Goal: Information Seeking & Learning: Learn about a topic

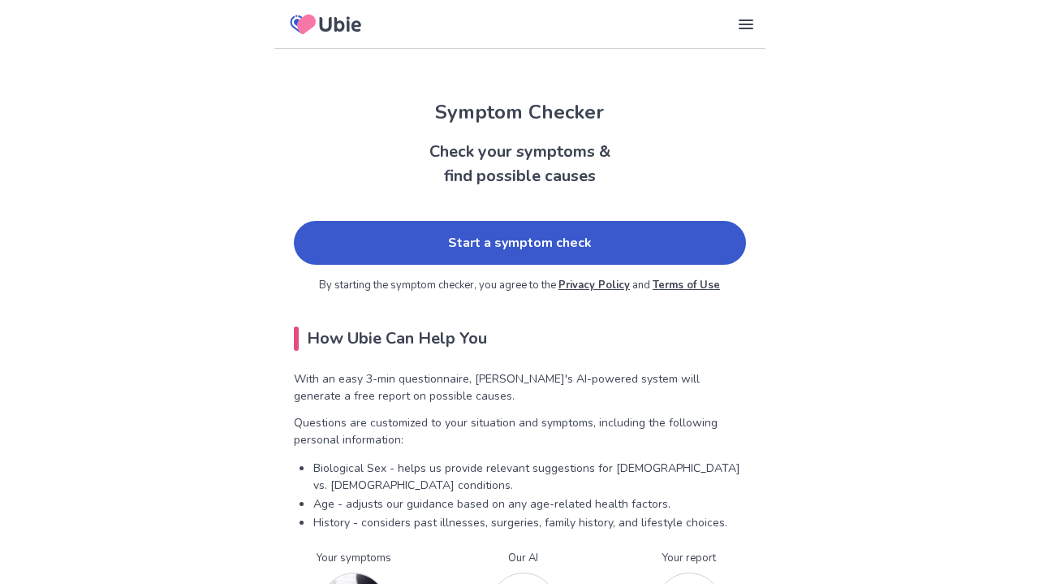
click at [377, 238] on link "Start a symptom check" at bounding box center [520, 243] width 452 height 44
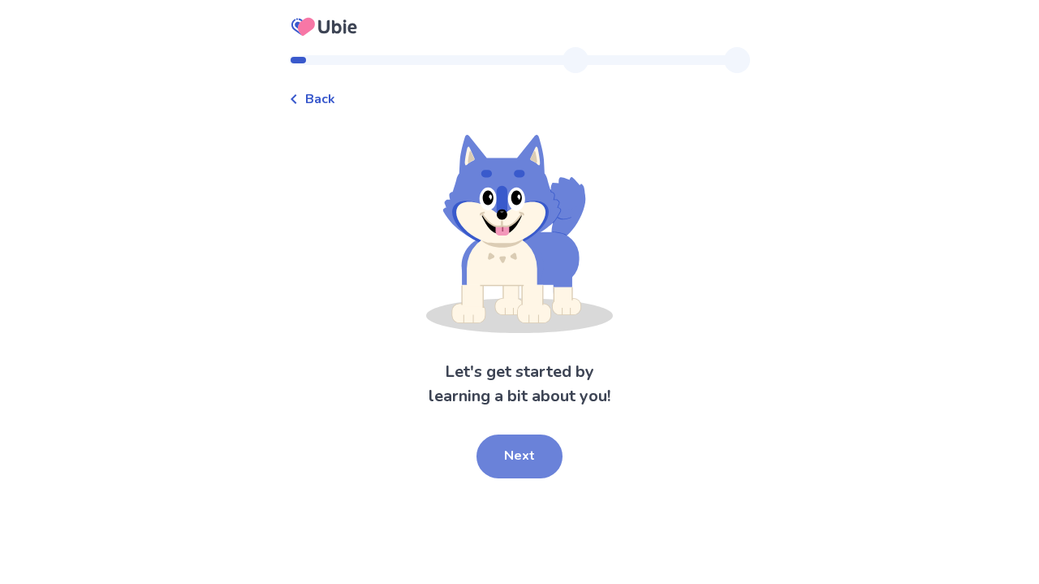
click at [507, 456] on button "Next" at bounding box center [519, 456] width 86 height 44
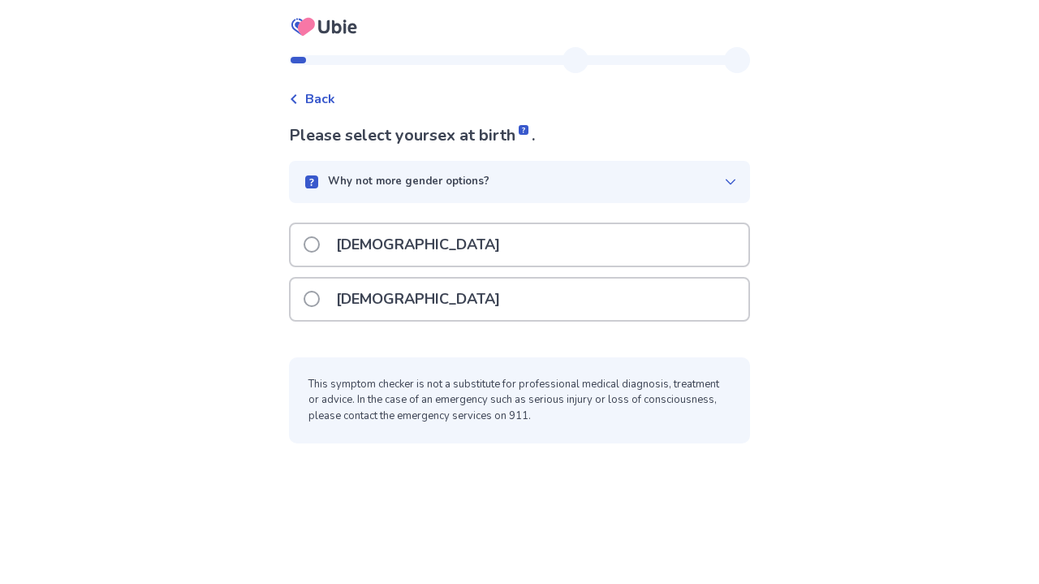
click at [442, 296] on div "[DEMOGRAPHIC_DATA]" at bounding box center [520, 298] width 458 height 41
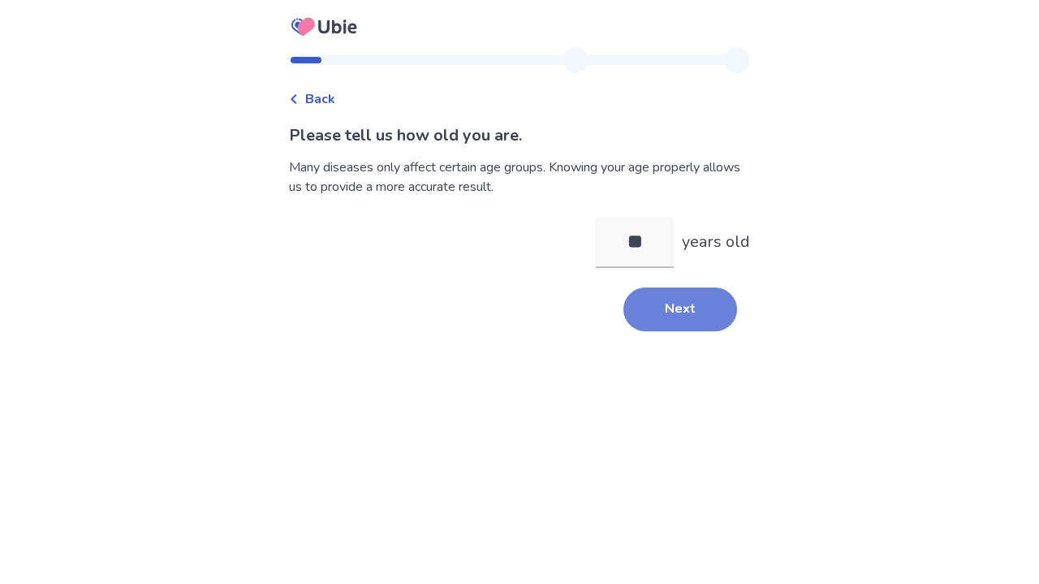
type input "**"
click at [647, 330] on button "Next" at bounding box center [680, 309] width 114 height 44
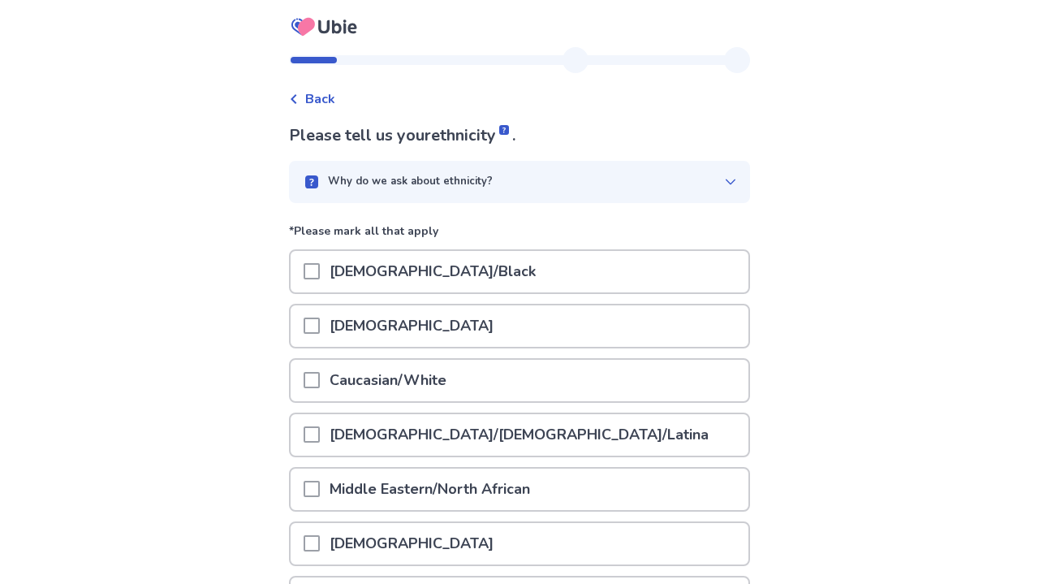
click at [541, 377] on div "Caucasian/White" at bounding box center [520, 380] width 458 height 41
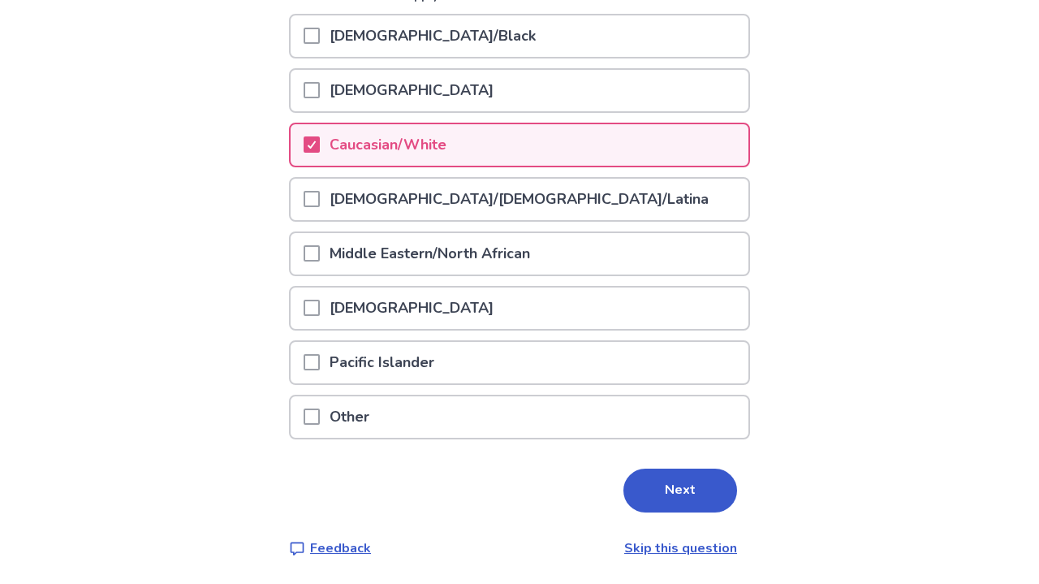
scroll to position [235, 0]
click at [666, 494] on button "Next" at bounding box center [680, 491] width 114 height 44
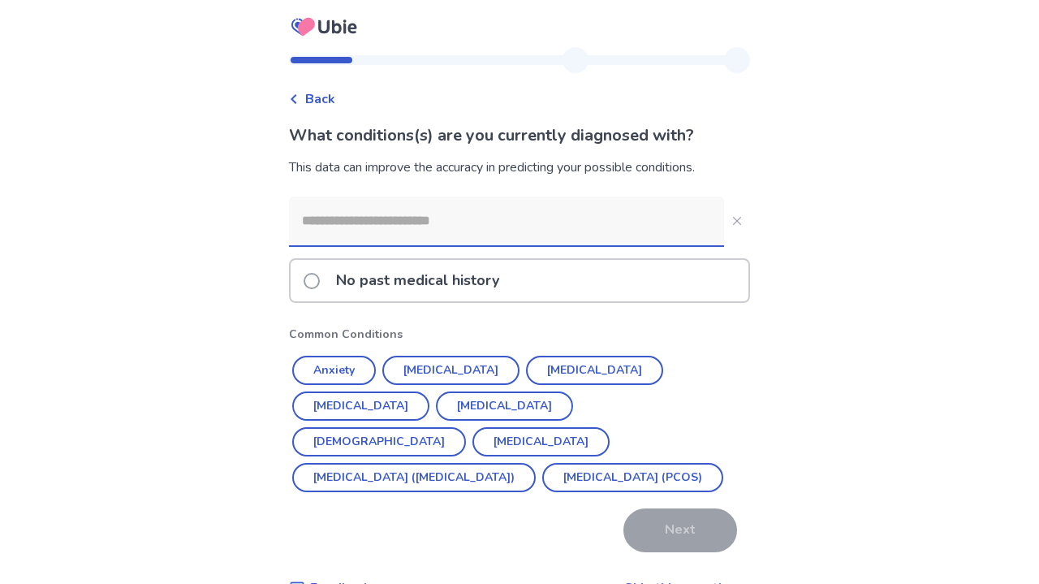
click at [441, 212] on input at bounding box center [506, 220] width 435 height 49
click at [589, 427] on button "Endometriosis" at bounding box center [540, 441] width 137 height 29
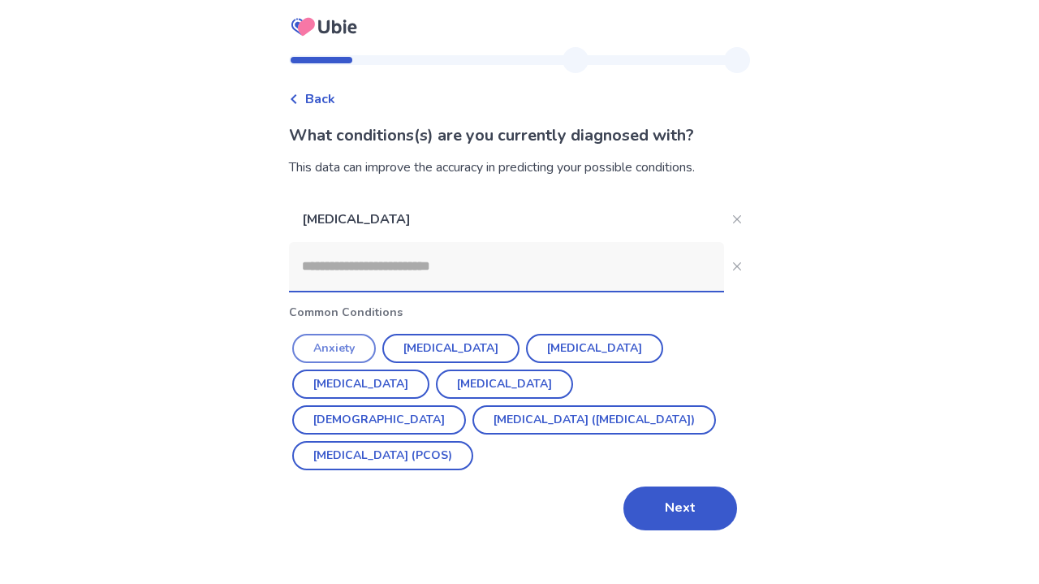
click at [329, 339] on button "Anxiety" at bounding box center [334, 348] width 84 height 29
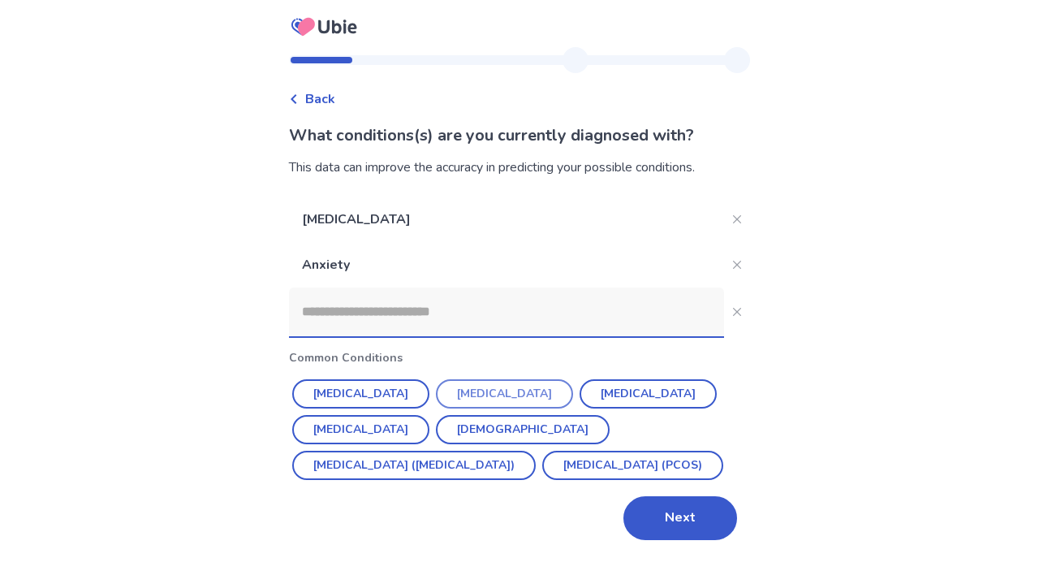
click at [499, 390] on button "Depression" at bounding box center [504, 393] width 137 height 29
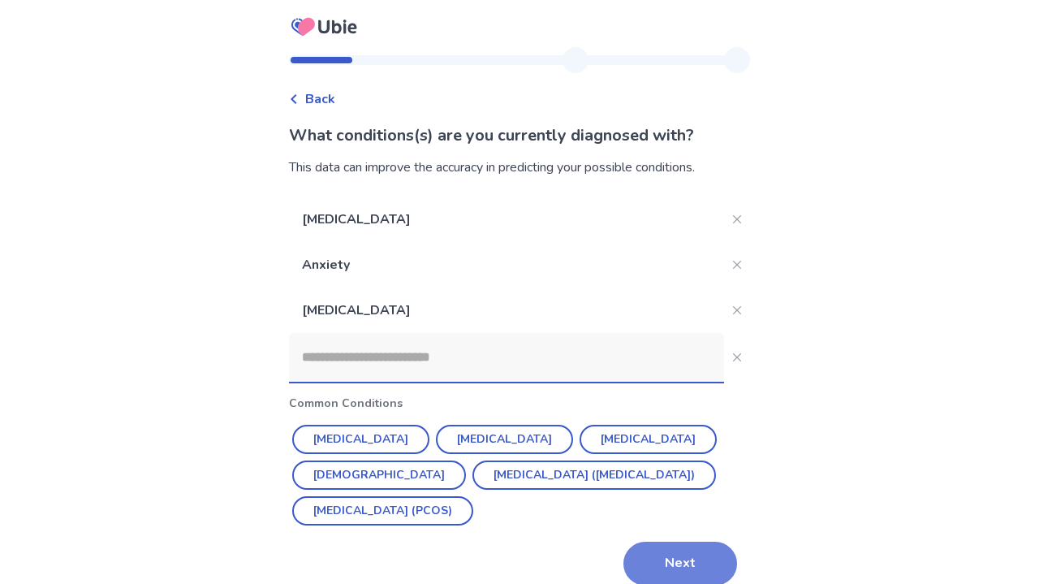
click at [684, 564] on button "Next" at bounding box center [680, 563] width 114 height 44
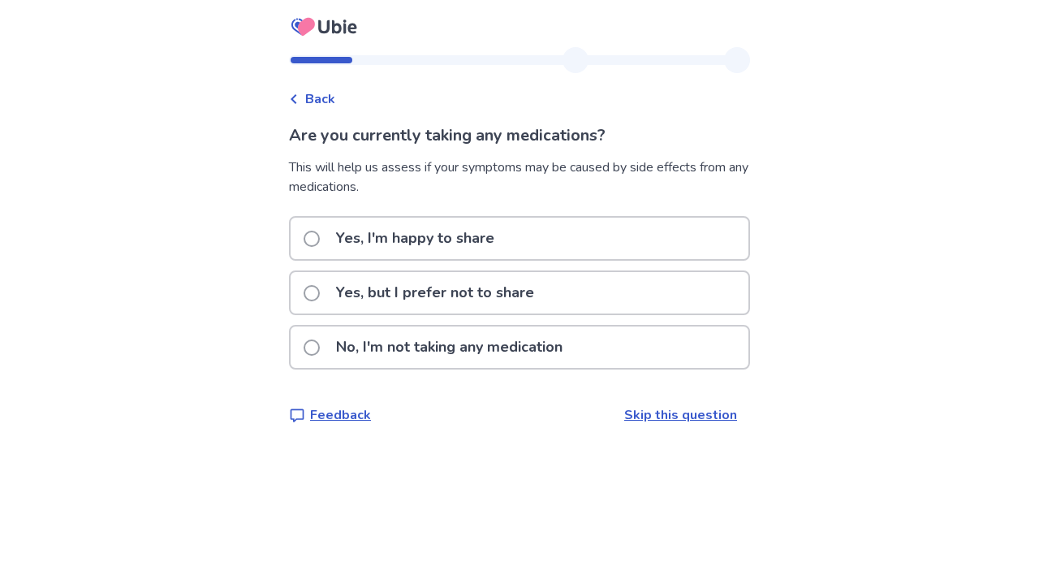
click at [477, 358] on p "No, I'm not taking any medication" at bounding box center [449, 346] width 246 height 41
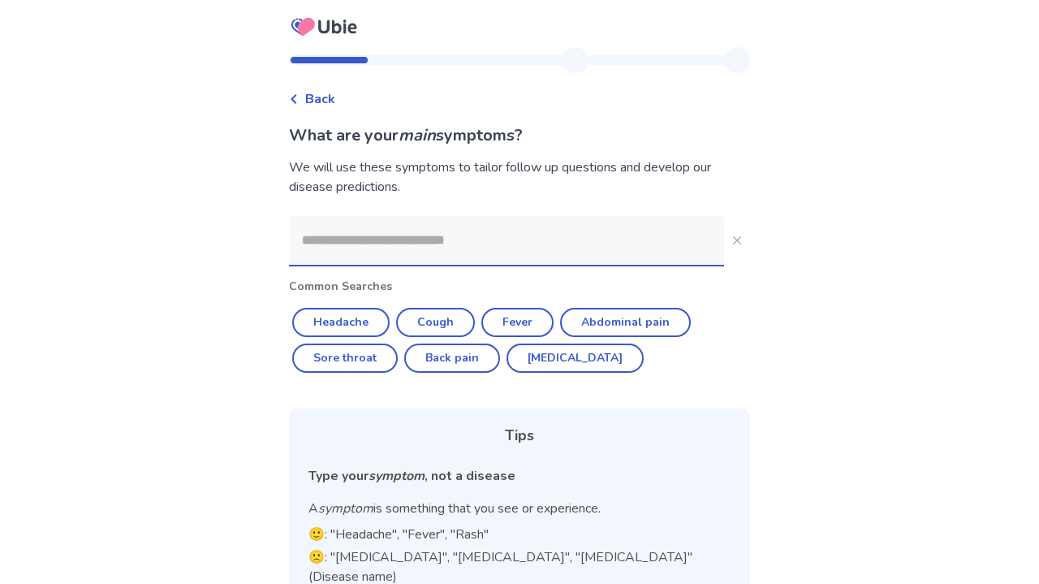
click at [436, 241] on input at bounding box center [506, 240] width 435 height 49
type input "*"
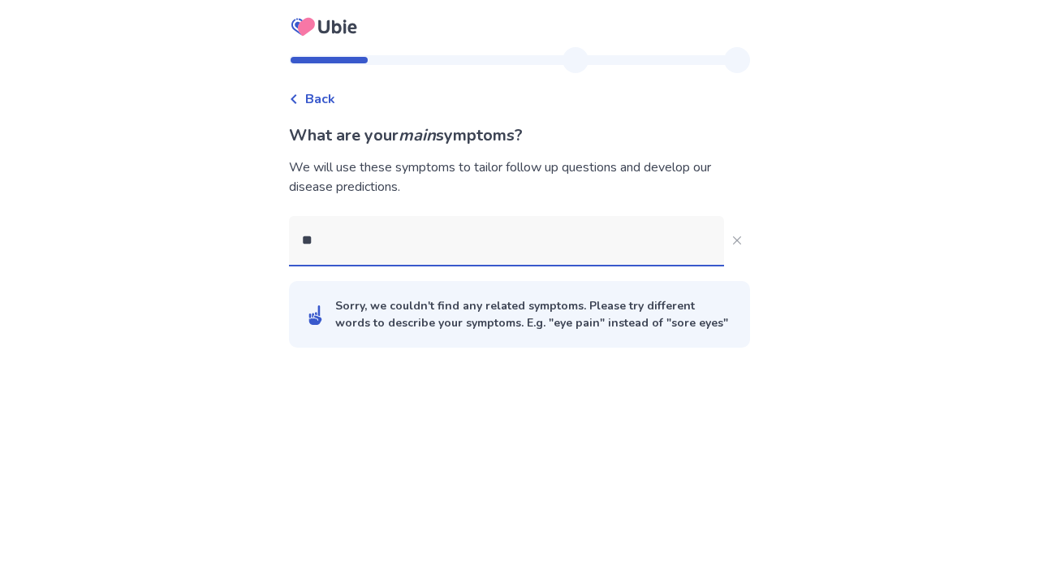
type input "*"
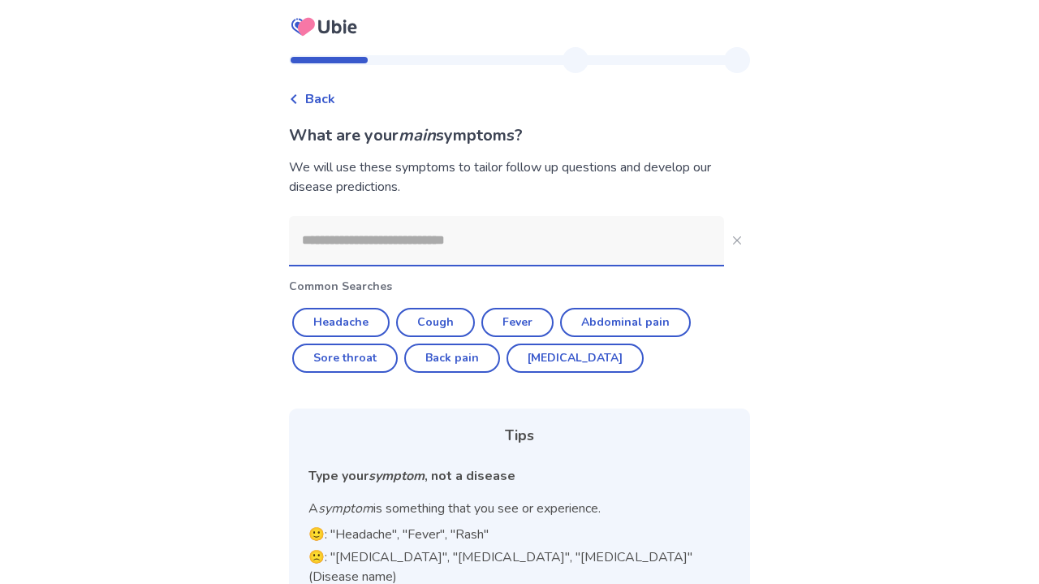
type input "*"
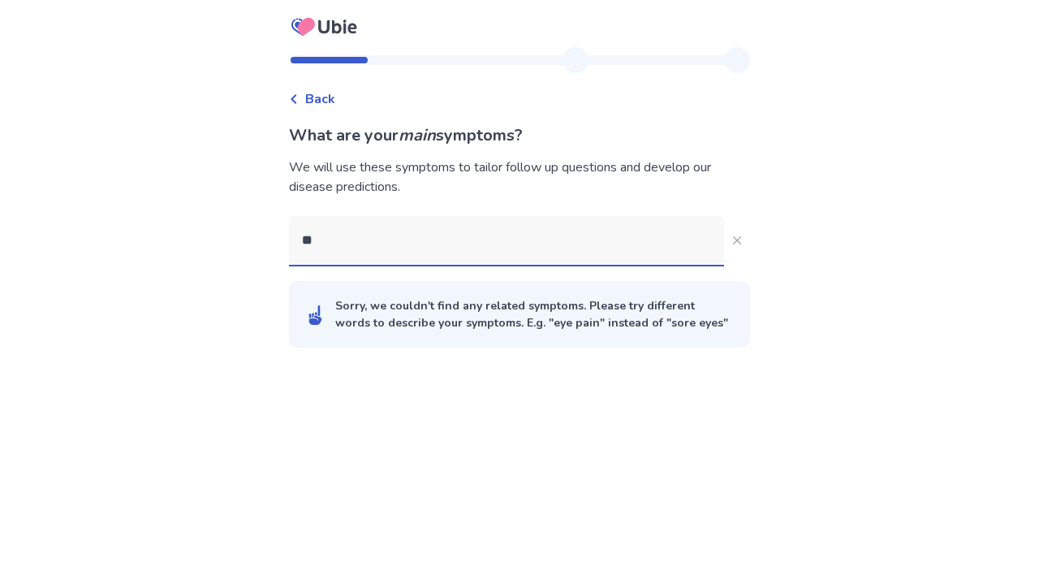
type input "*"
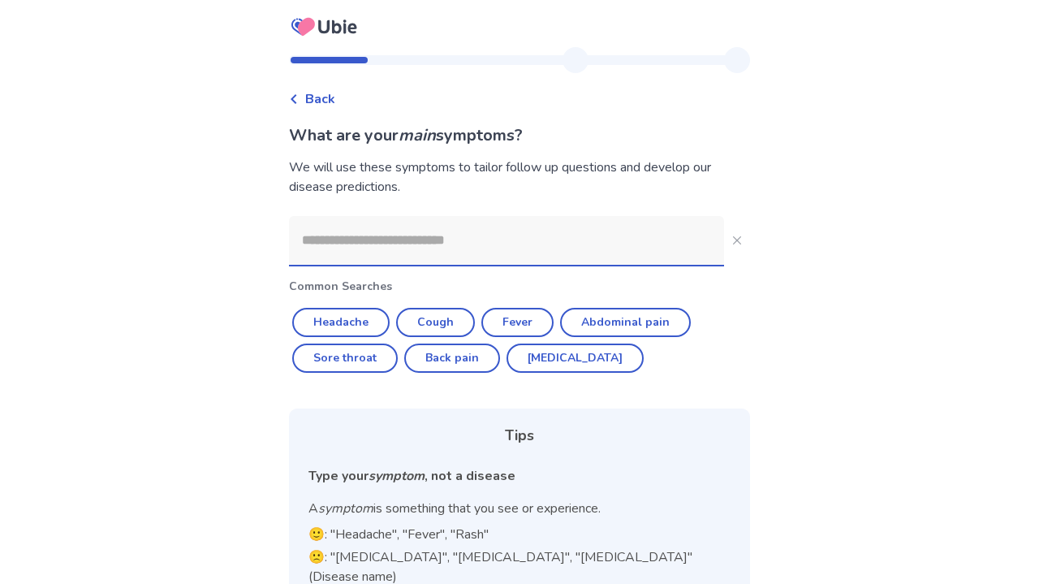
click at [778, 338] on div "Back What are your main symptoms? We will use these symptoms to tailor follow u…" at bounding box center [519, 364] width 1039 height 729
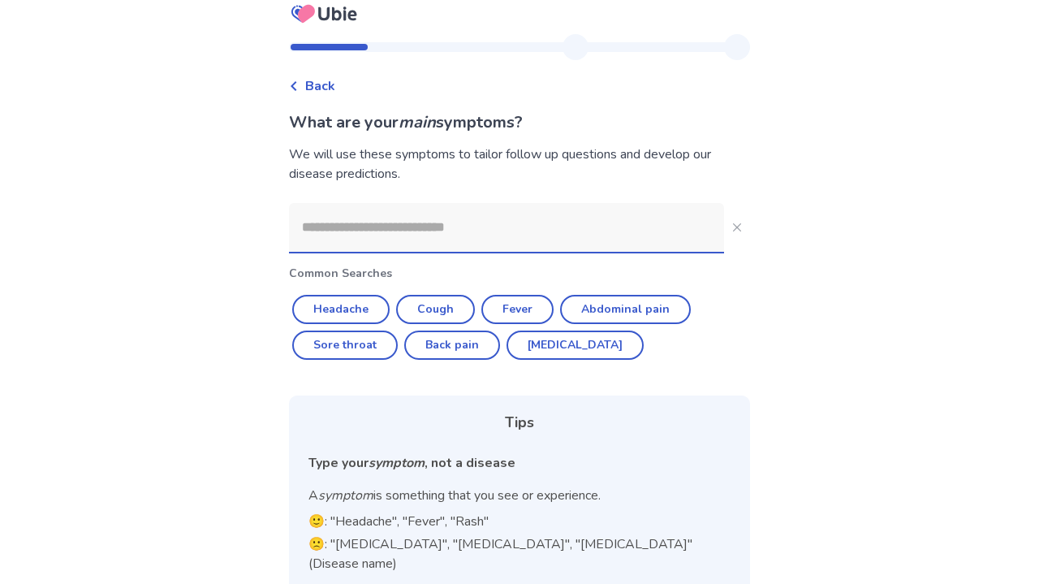
scroll to position [4, 0]
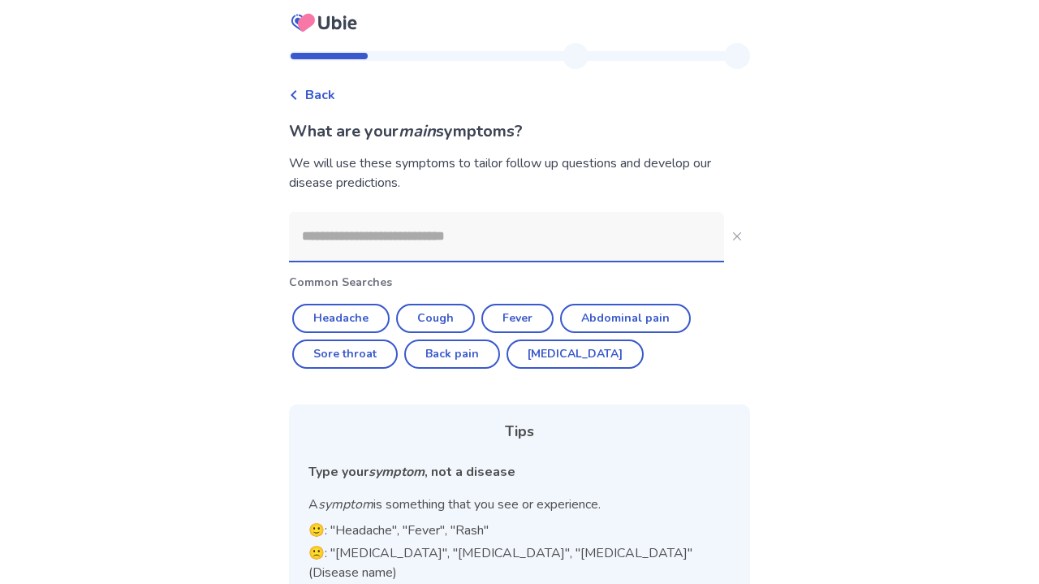
click at [575, 239] on input at bounding box center [506, 236] width 435 height 49
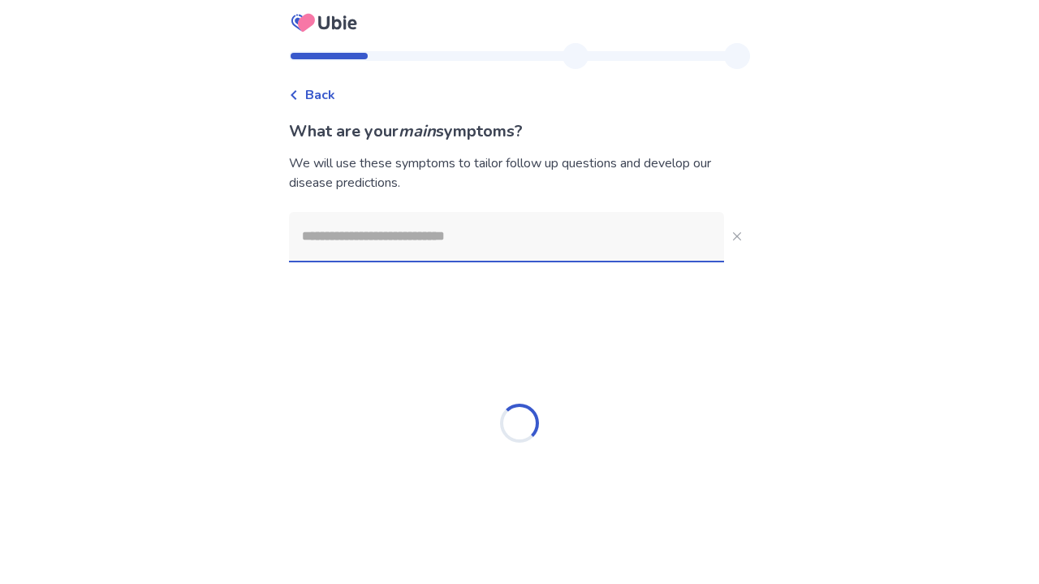
type input "*"
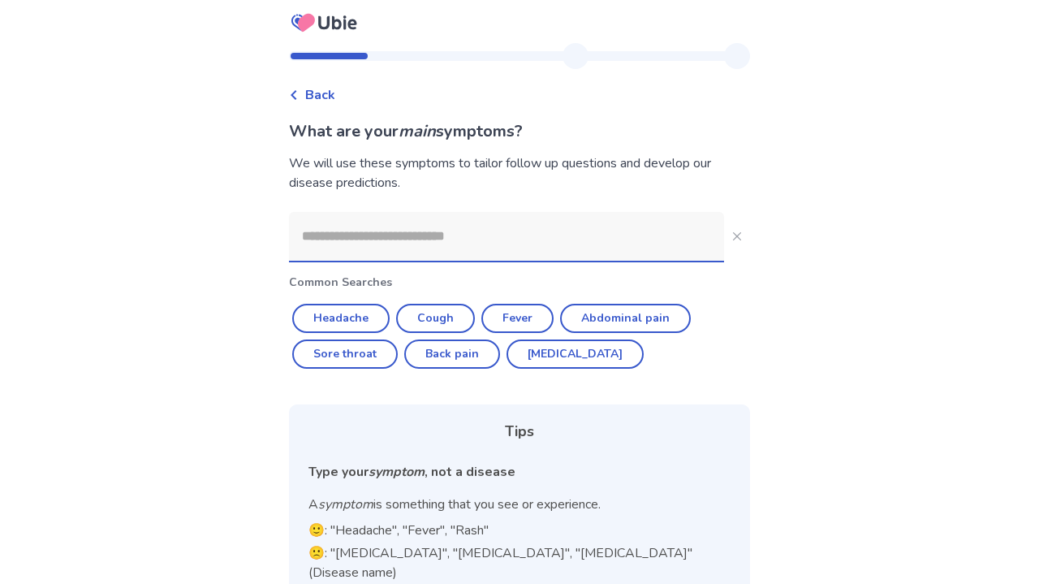
type input "*"
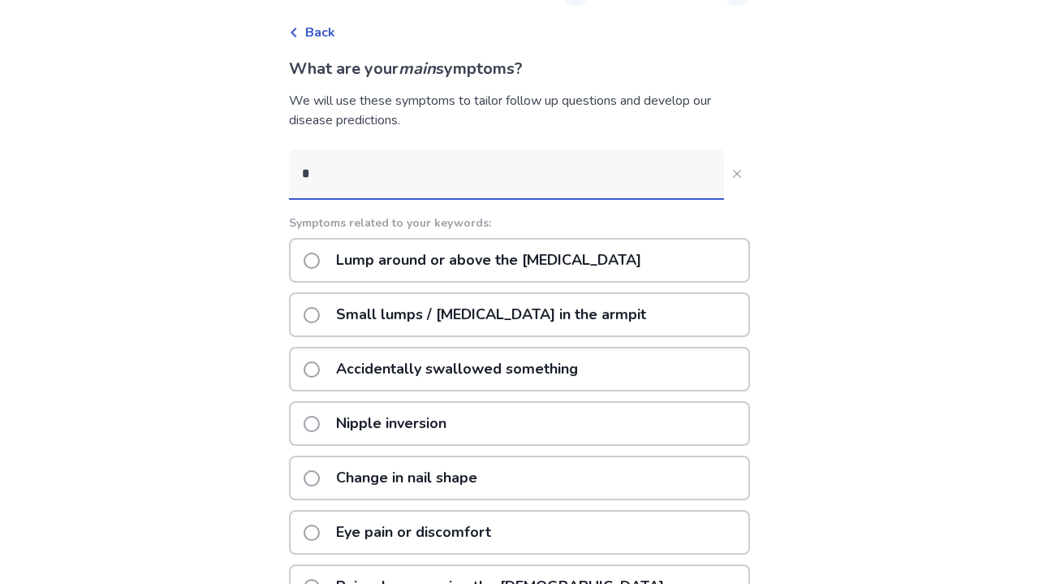
scroll to position [66, 0]
type input "*"
click at [733, 178] on icon "Close" at bounding box center [737, 174] width 8 height 8
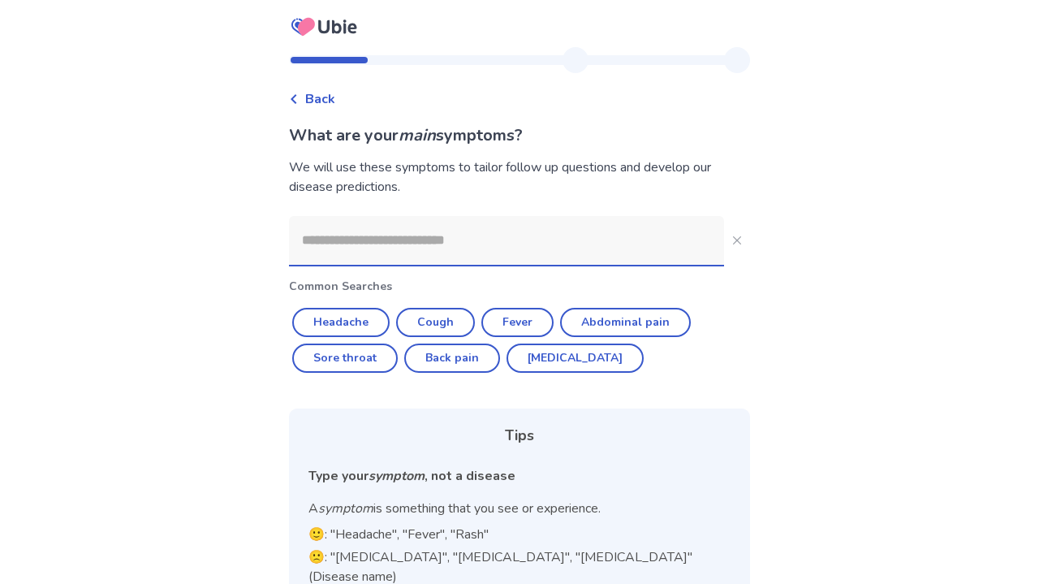
scroll to position [0, 0]
click at [502, 239] on input at bounding box center [506, 240] width 435 height 49
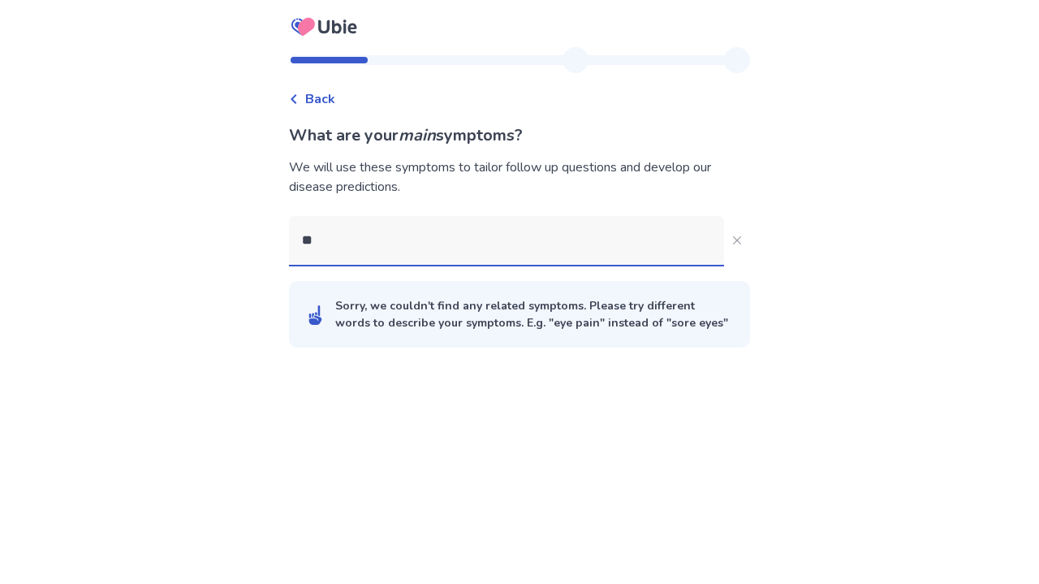
type input "*"
type input "**"
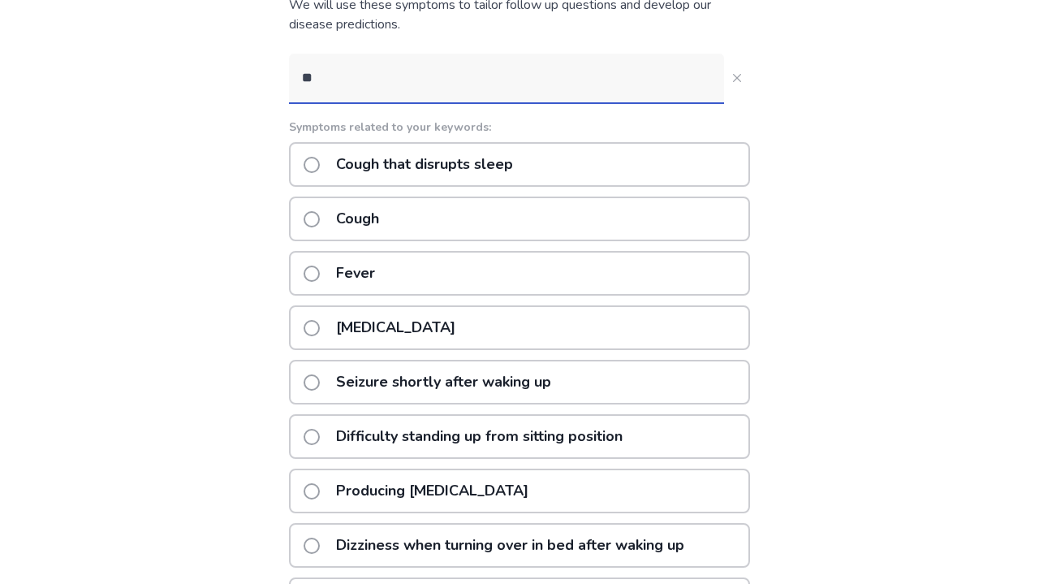
scroll to position [173, 0]
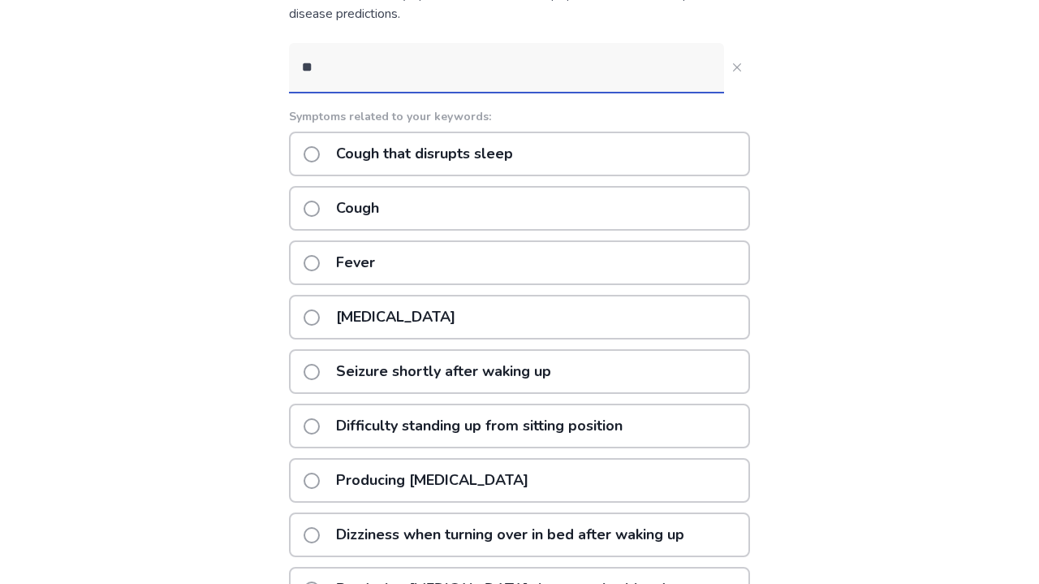
click at [407, 317] on p "Nausea or vomiting" at bounding box center [395, 316] width 139 height 41
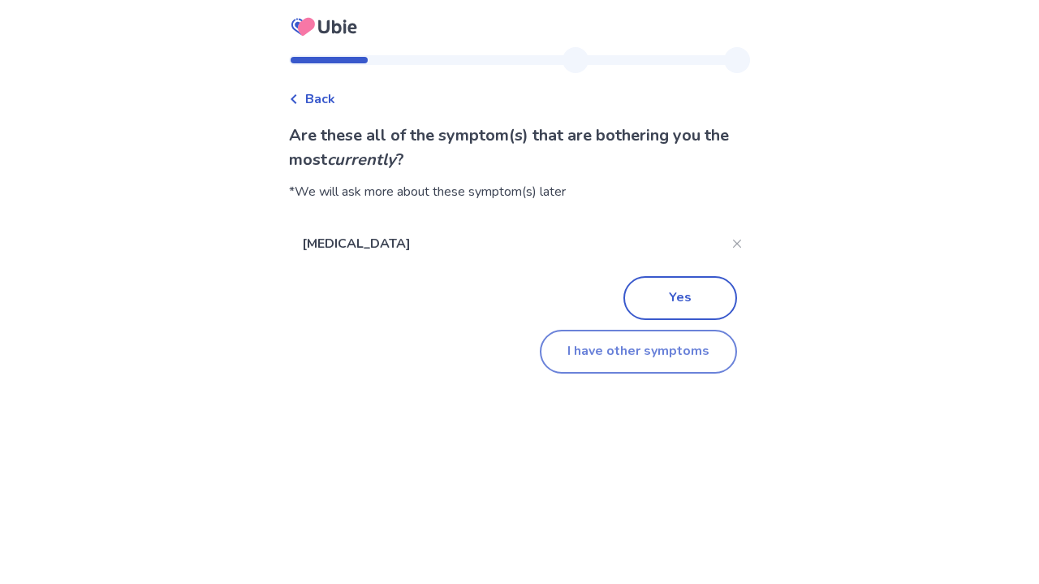
click at [640, 357] on button "I have other symptoms" at bounding box center [638, 352] width 197 height 44
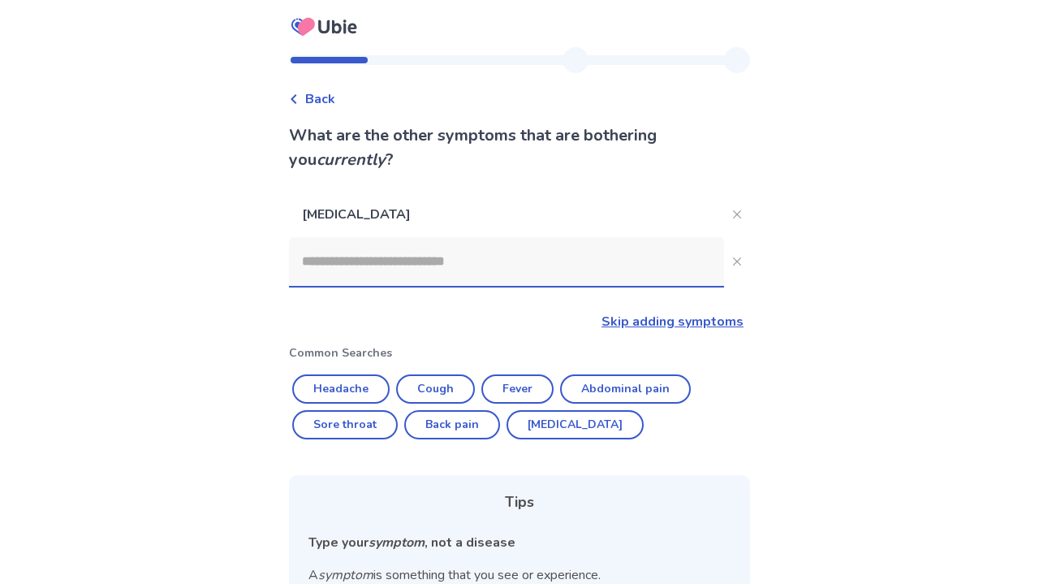
scroll to position [173, 0]
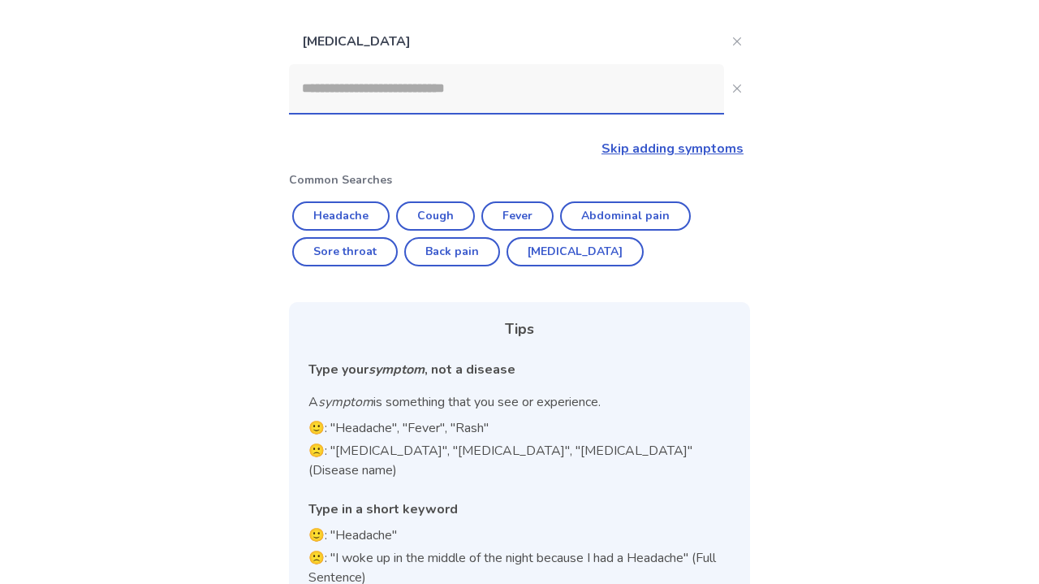
click at [399, 96] on input at bounding box center [506, 88] width 435 height 49
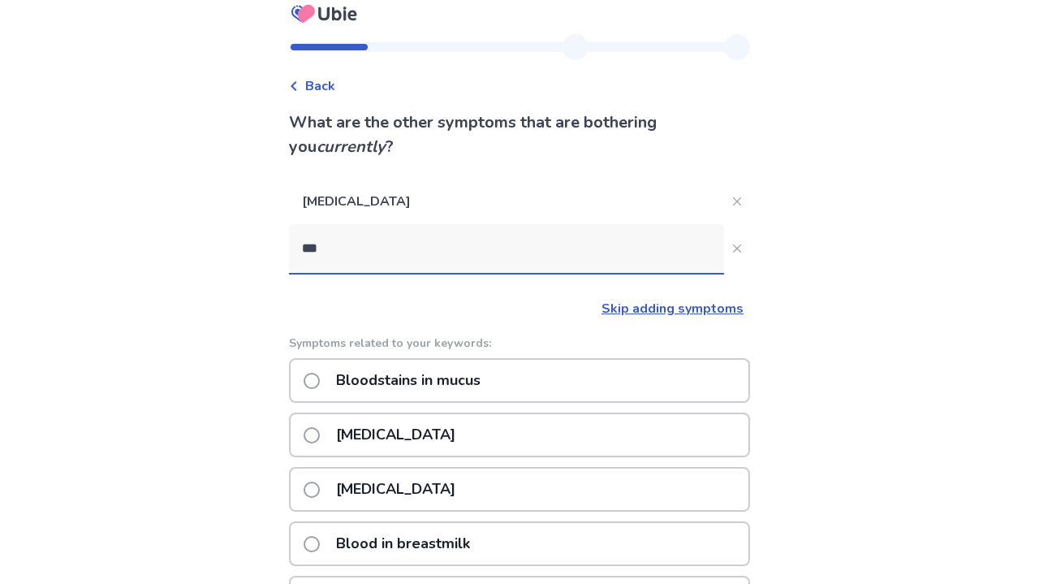
scroll to position [12, 0]
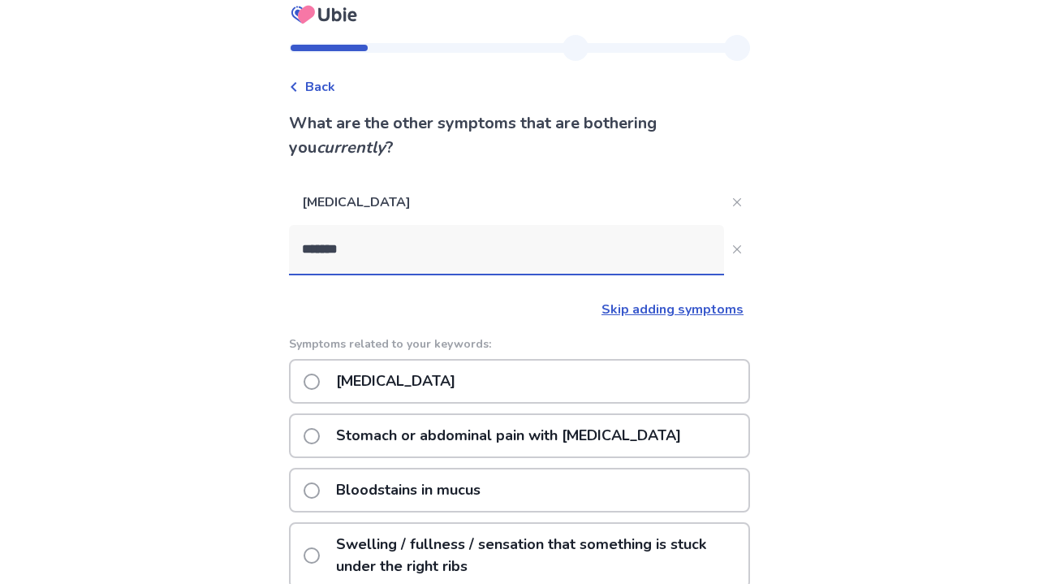
type input "********"
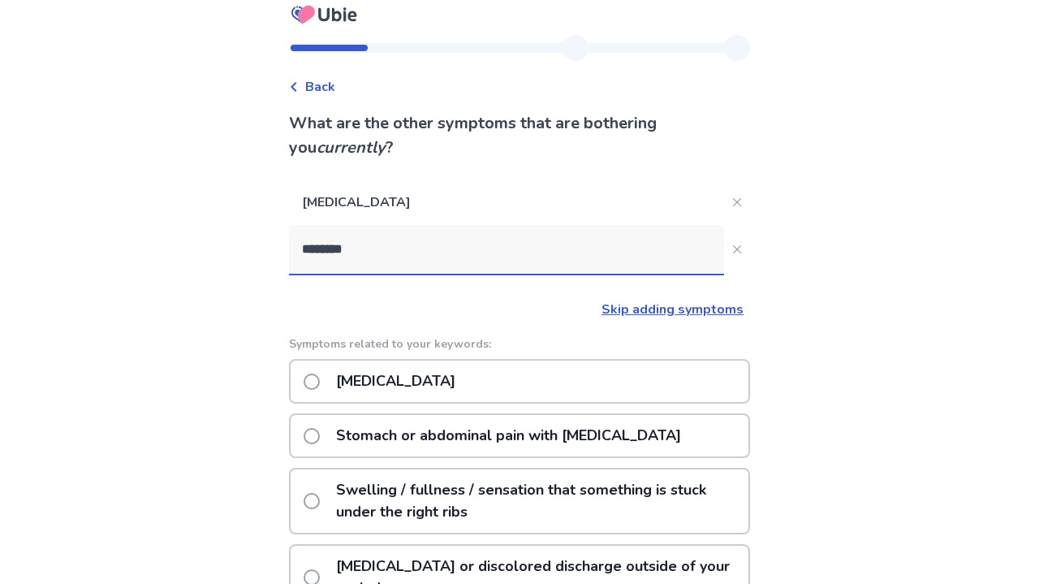
click at [400, 382] on p "Abdominal bloating" at bounding box center [395, 380] width 139 height 41
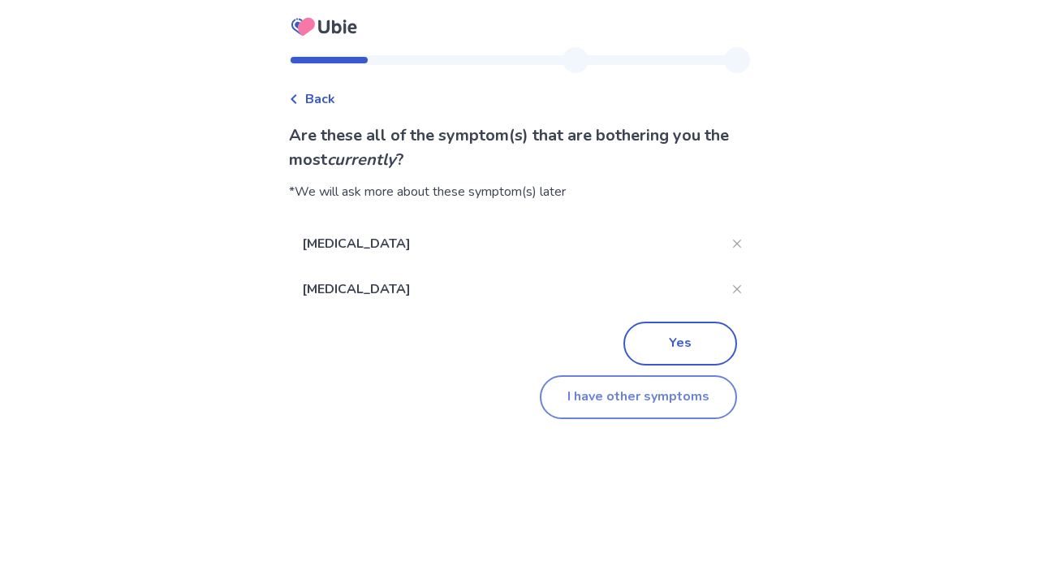
click at [634, 386] on button "I have other symptoms" at bounding box center [638, 397] width 197 height 44
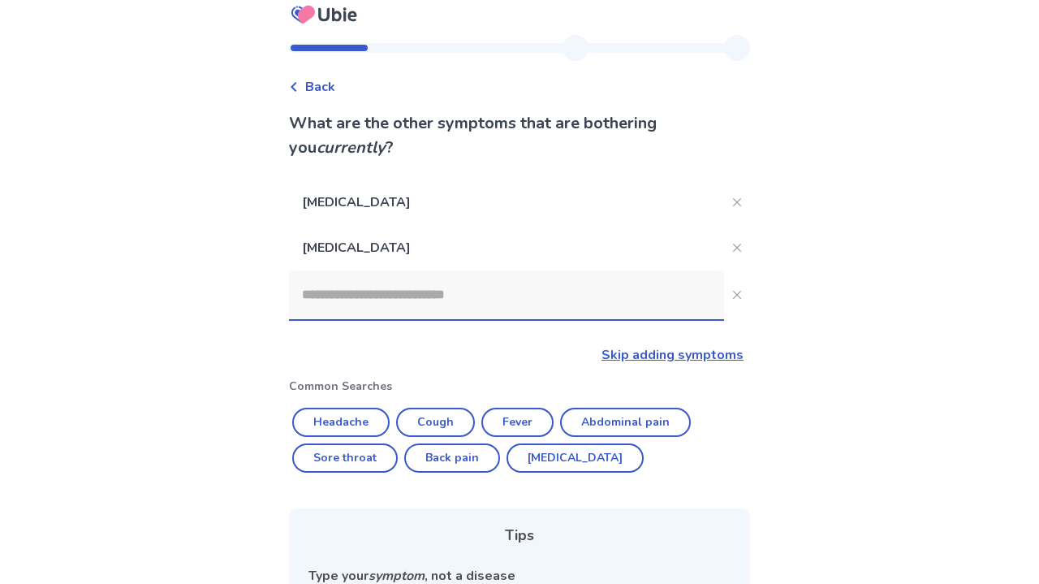
click at [439, 292] on input at bounding box center [506, 294] width 435 height 49
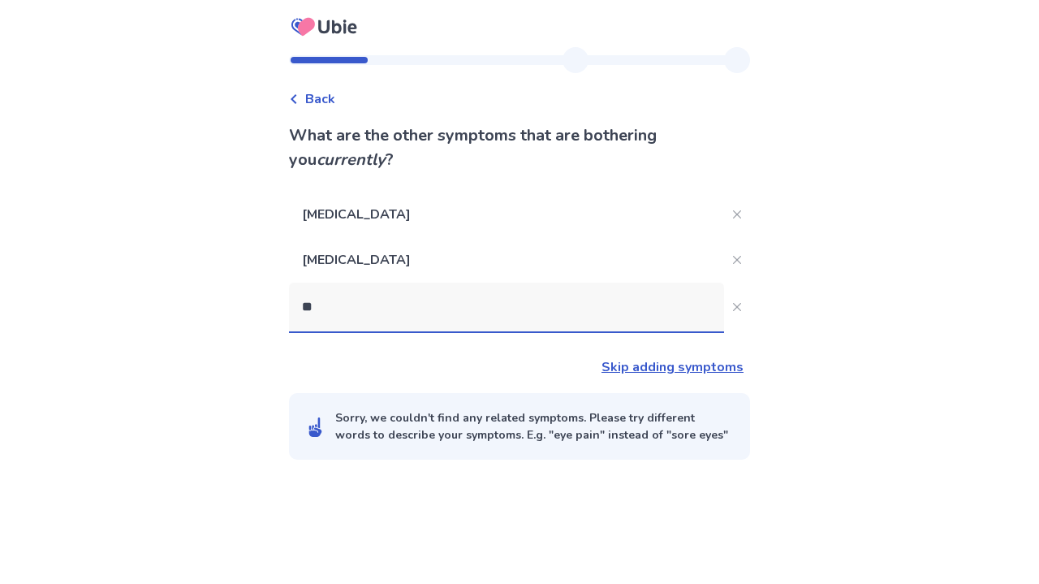
scroll to position [0, 0]
type input "***"
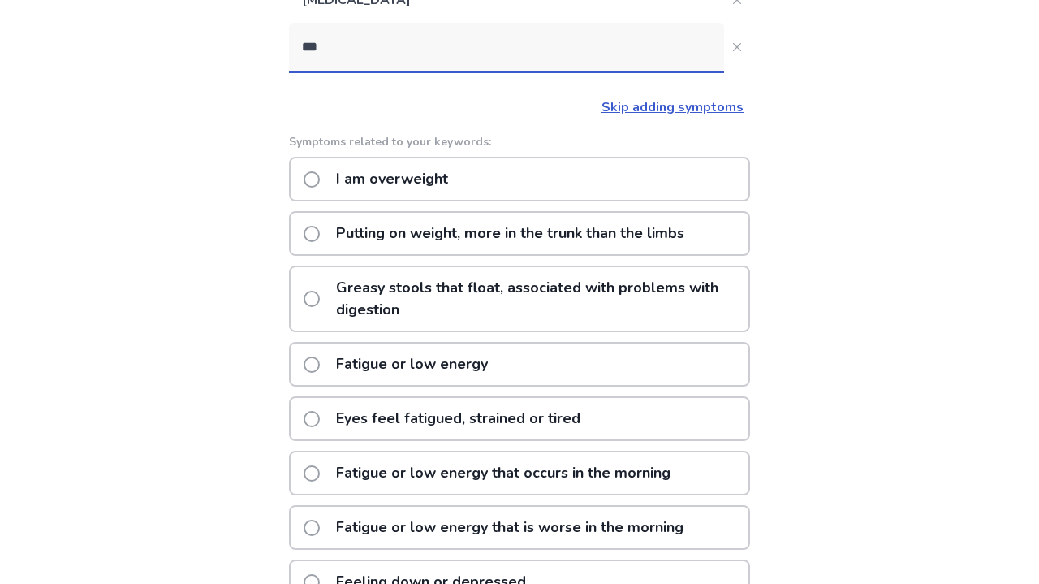
scroll to position [273, 0]
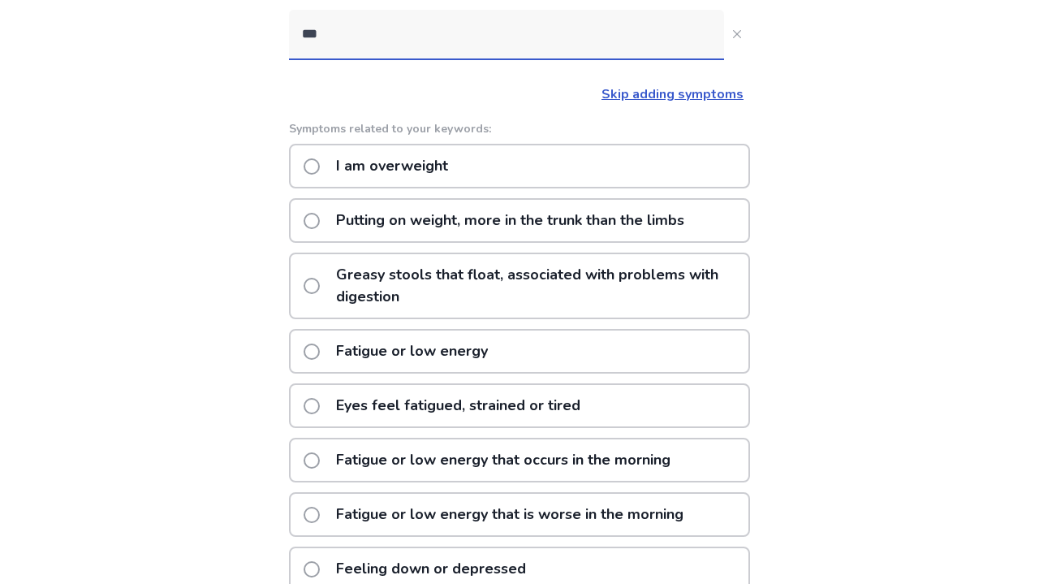
click at [415, 354] on p "Fatigue or low energy" at bounding box center [411, 350] width 171 height 41
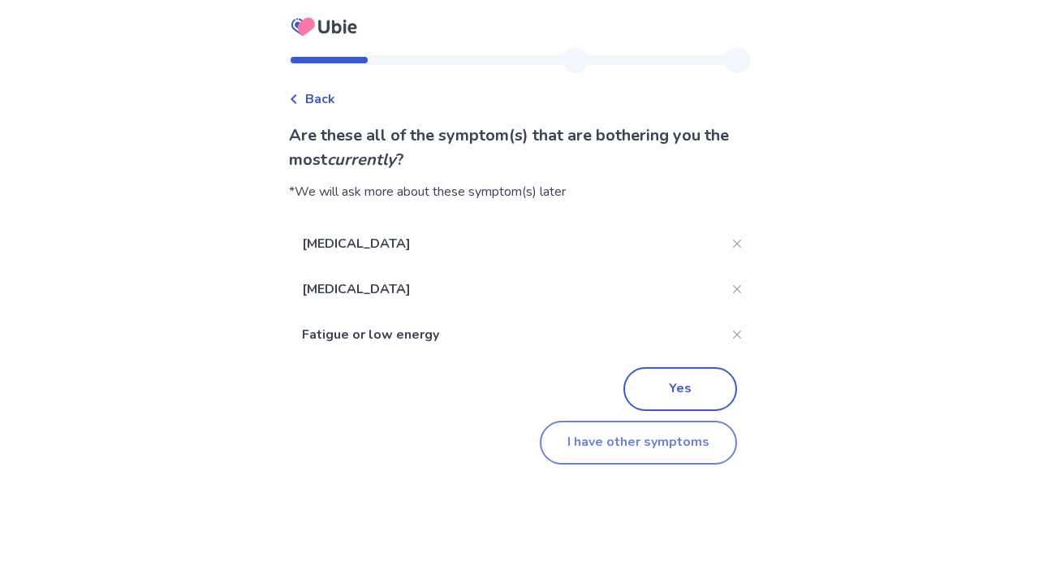
click at [629, 446] on button "I have other symptoms" at bounding box center [638, 442] width 197 height 44
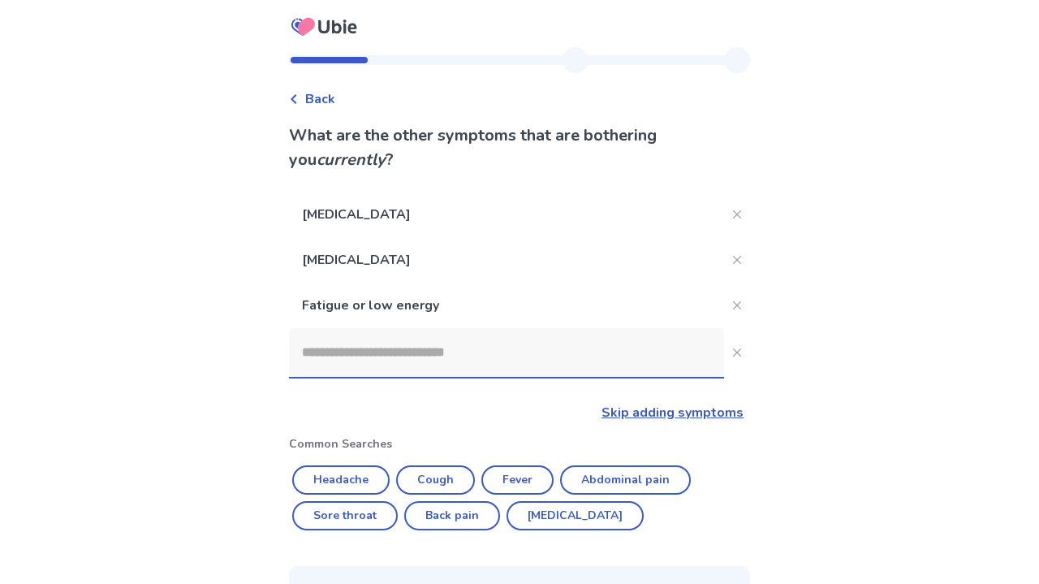
scroll to position [273, 0]
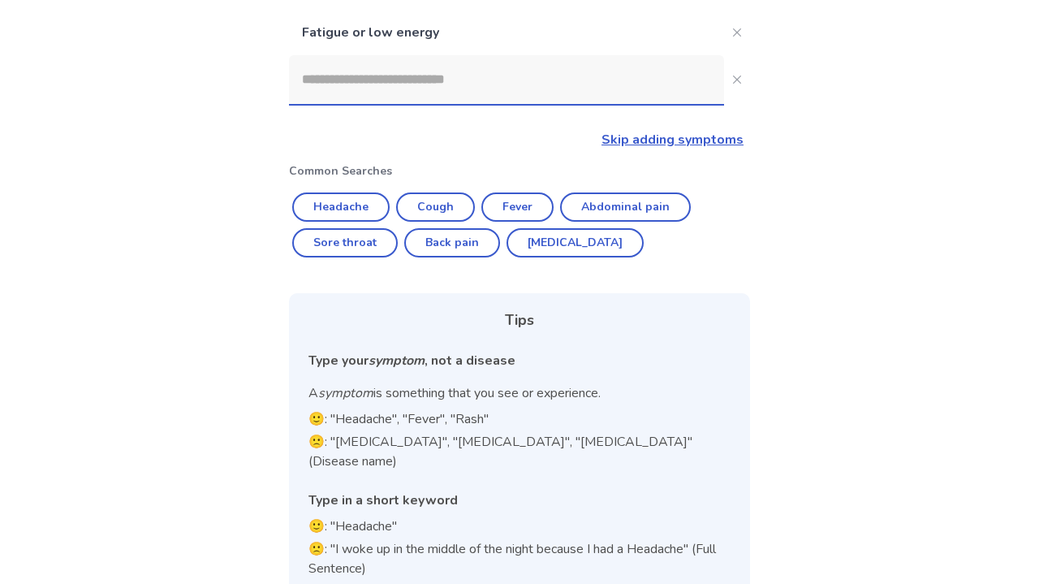
click at [378, 75] on input at bounding box center [506, 79] width 435 height 49
type input "*"
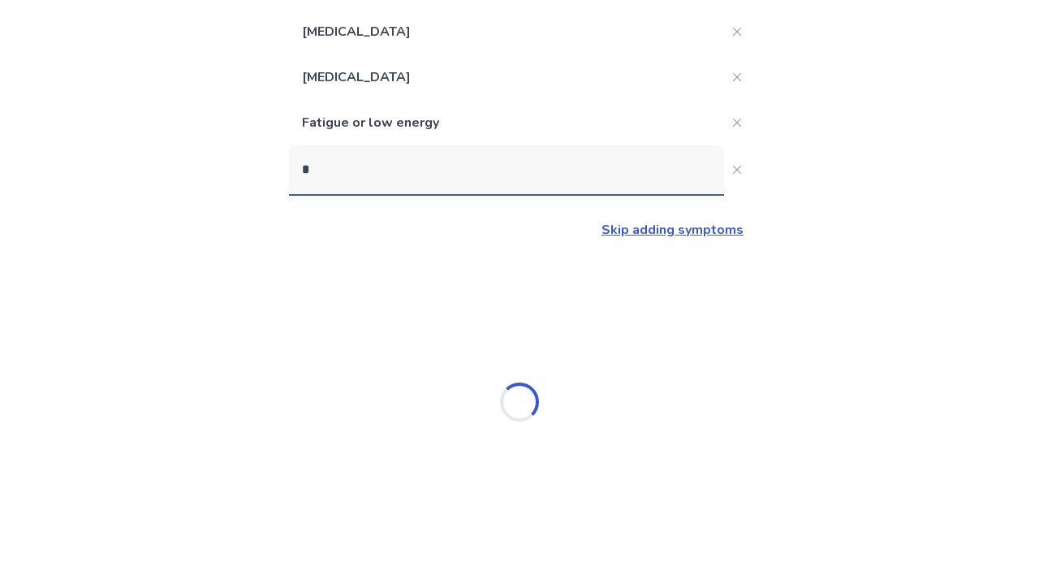
scroll to position [0, 0]
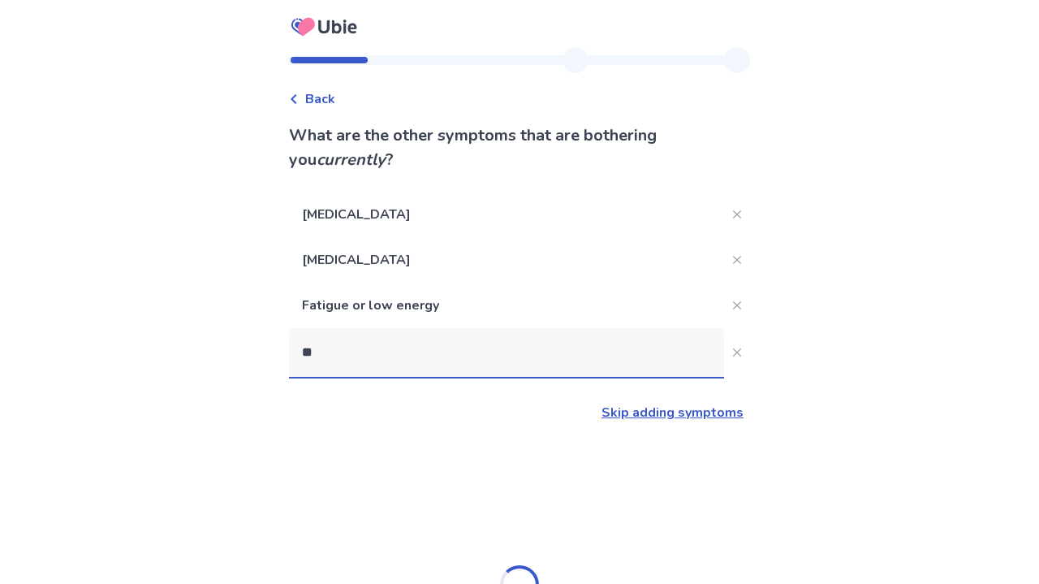
type input "*"
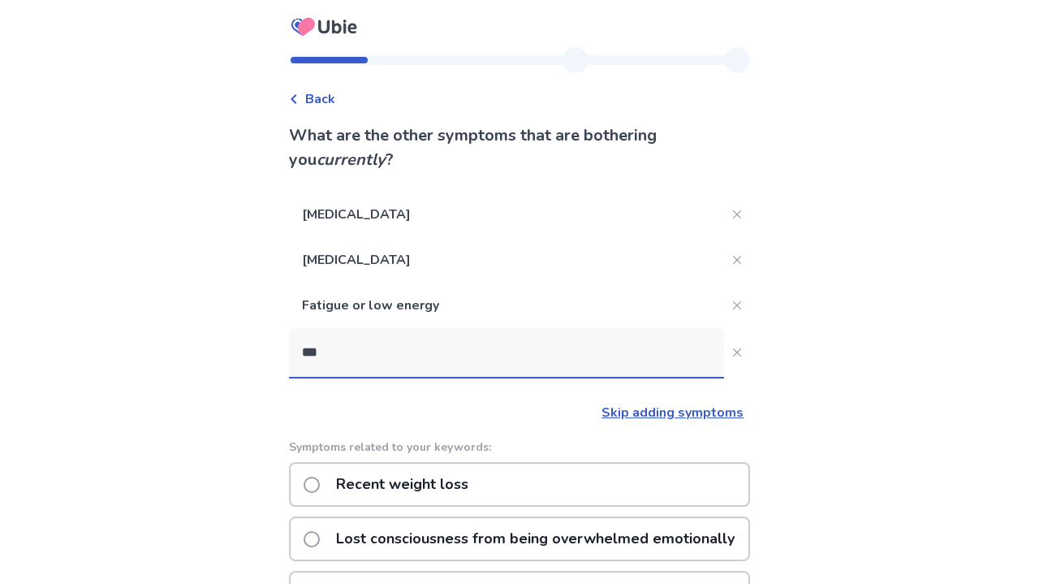
type input "****"
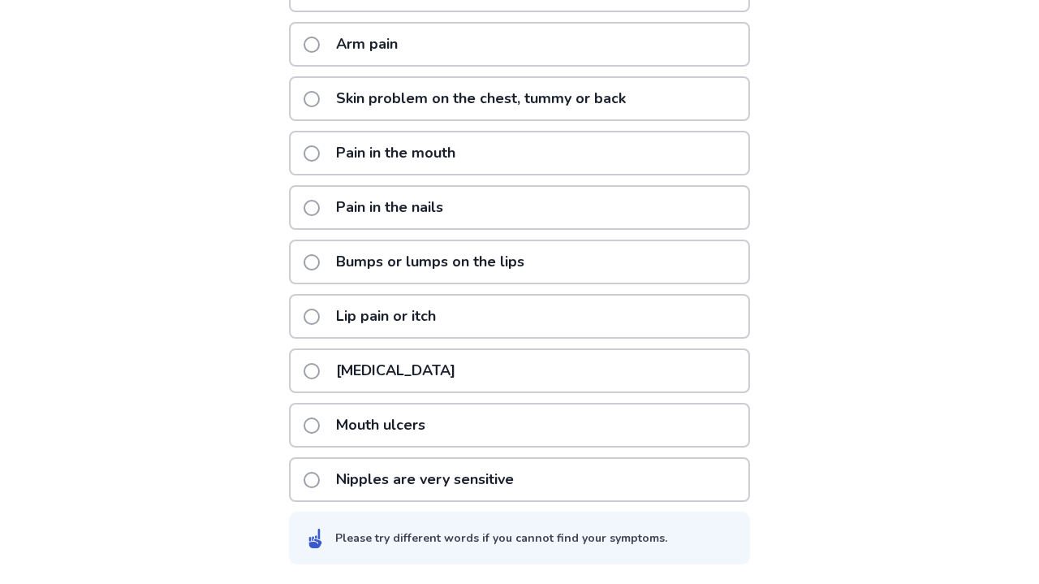
scroll to position [494, 0]
click at [369, 471] on p "Nipples are very sensitive" at bounding box center [424, 479] width 197 height 41
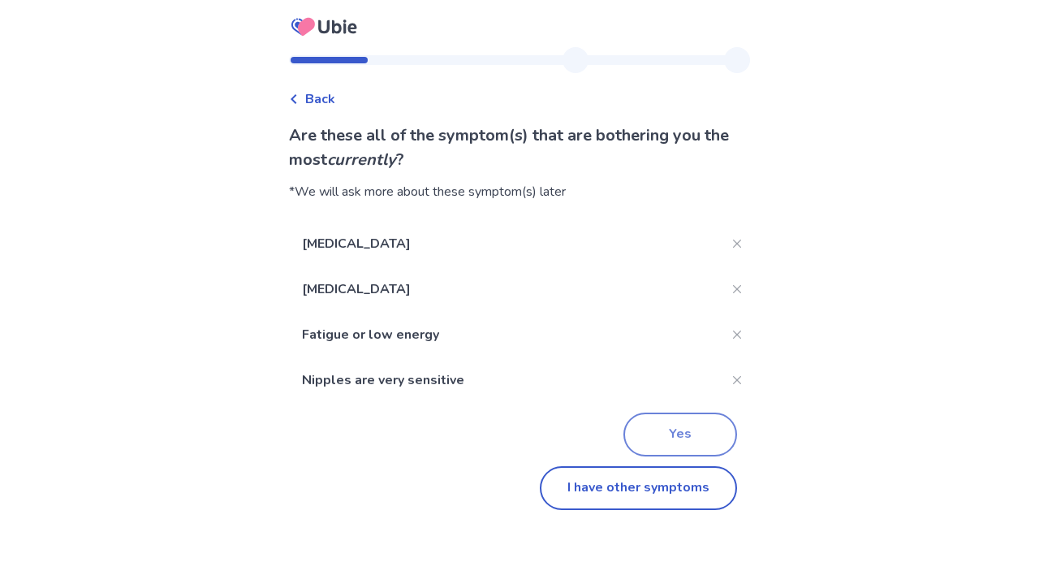
click at [692, 433] on button "Yes" at bounding box center [680, 434] width 114 height 44
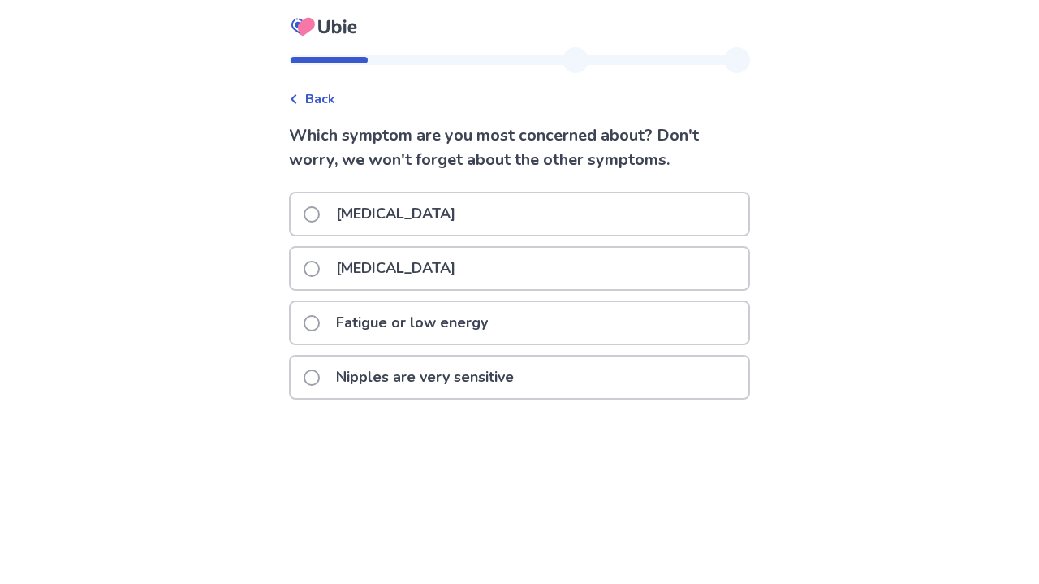
click at [392, 213] on p "Nausea or vomiting" at bounding box center [395, 213] width 139 height 41
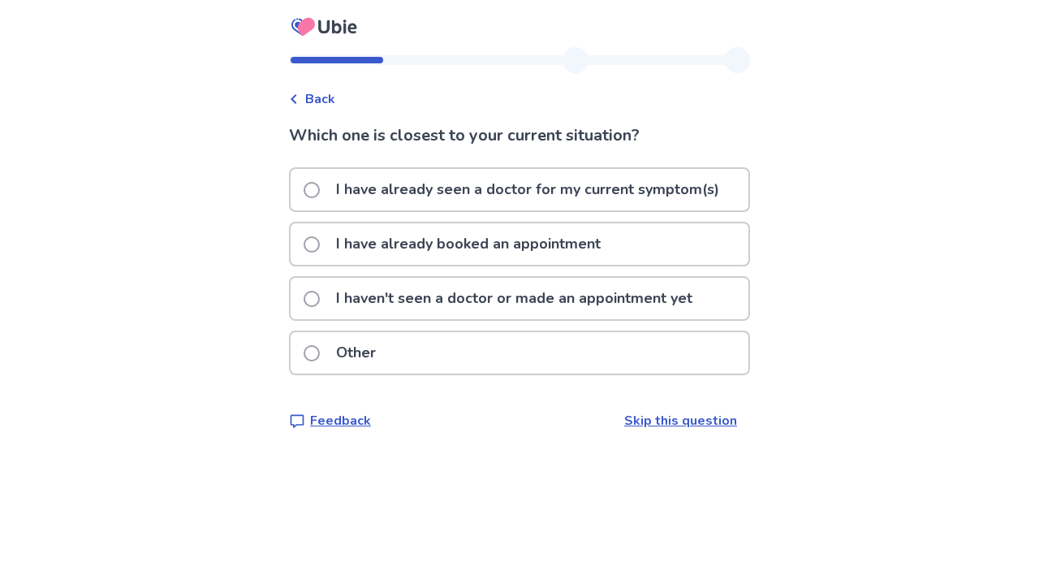
click at [364, 292] on p "I haven't seen a doctor or made an appointment yet" at bounding box center [514, 298] width 376 height 41
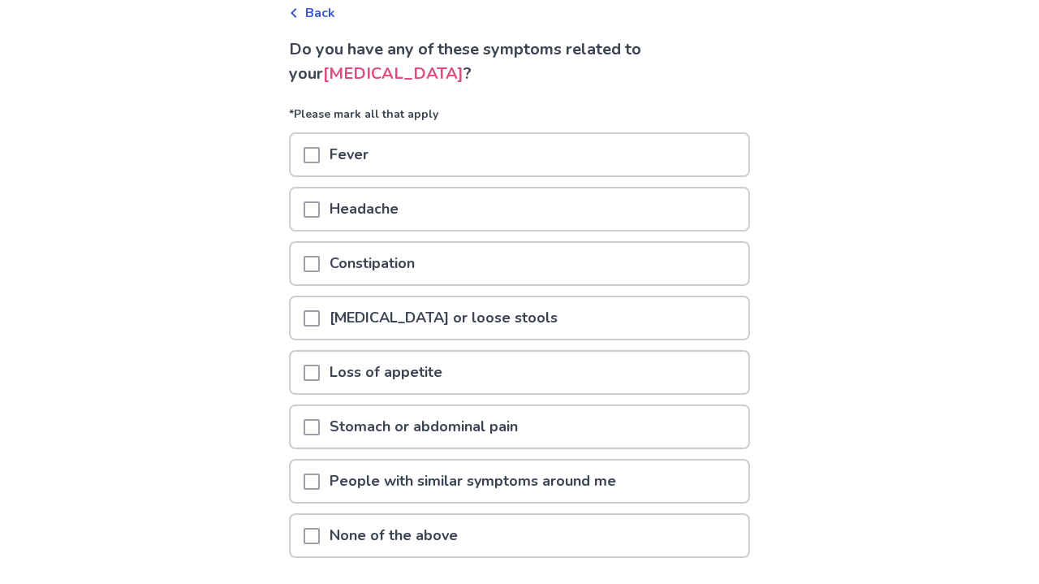
scroll to position [93, 0]
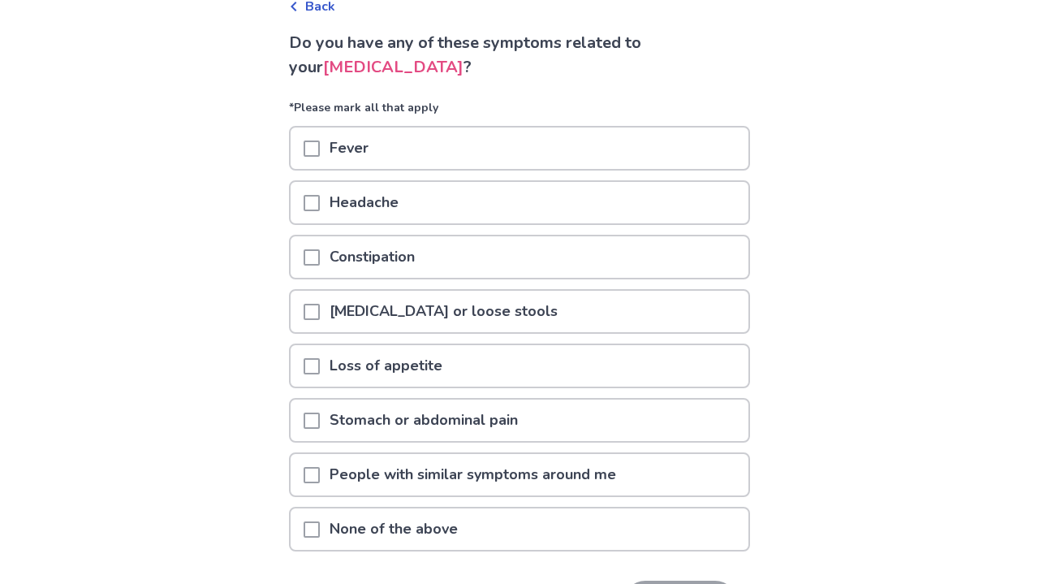
click at [320, 256] on span at bounding box center [312, 257] width 16 height 16
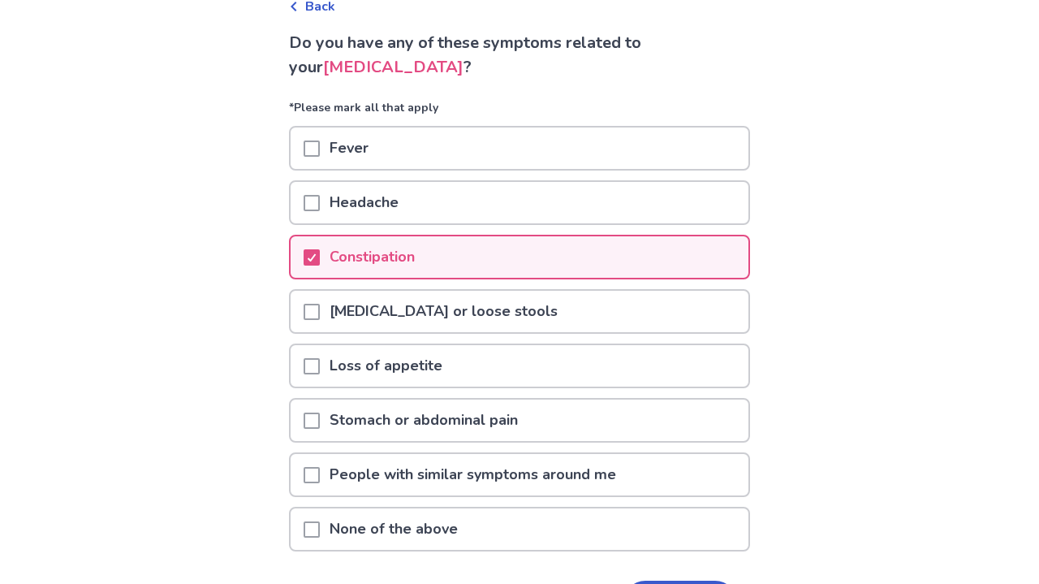
click at [318, 369] on span at bounding box center [312, 366] width 16 height 16
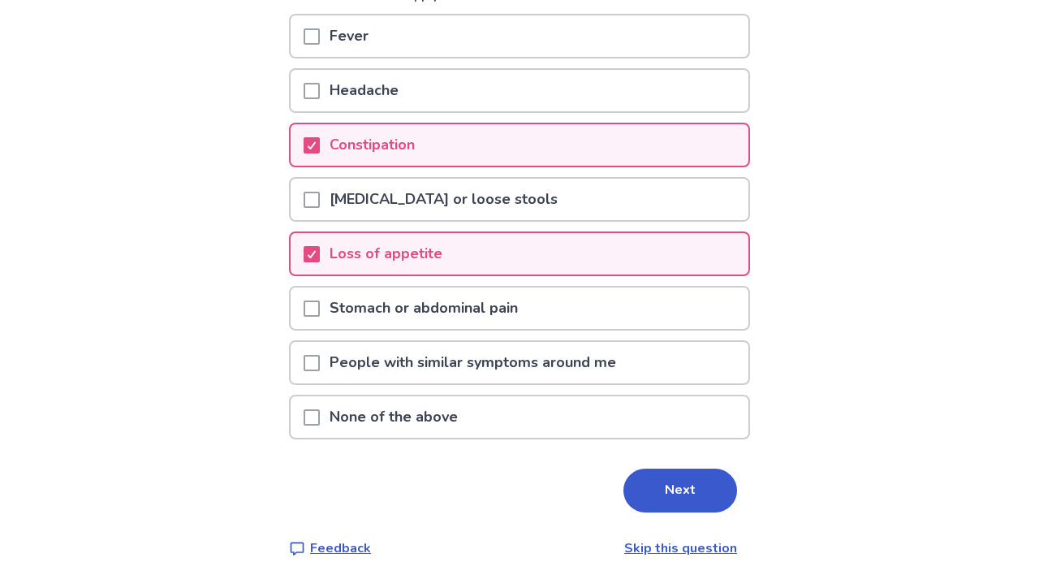
scroll to position [205, 0]
click at [659, 493] on button "Next" at bounding box center [680, 490] width 114 height 44
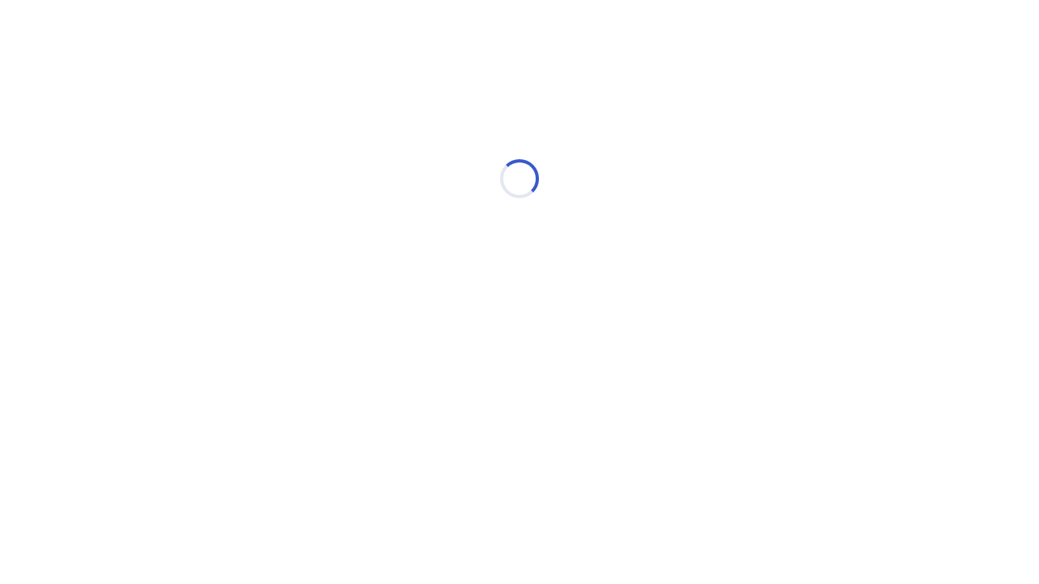
scroll to position [0, 0]
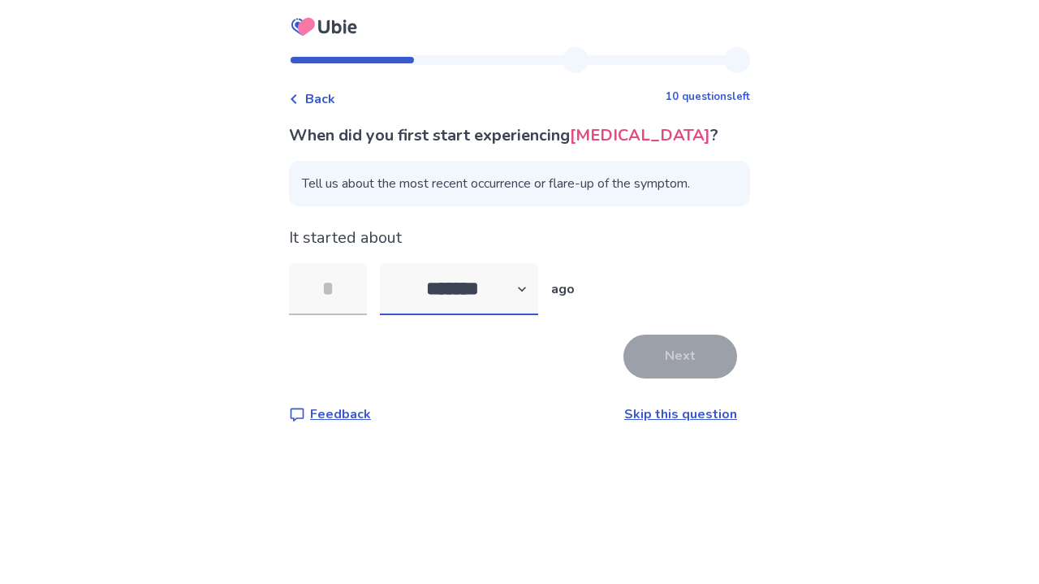
select select "*"
click at [350, 284] on input "tel" at bounding box center [328, 289] width 78 height 52
type input "*"
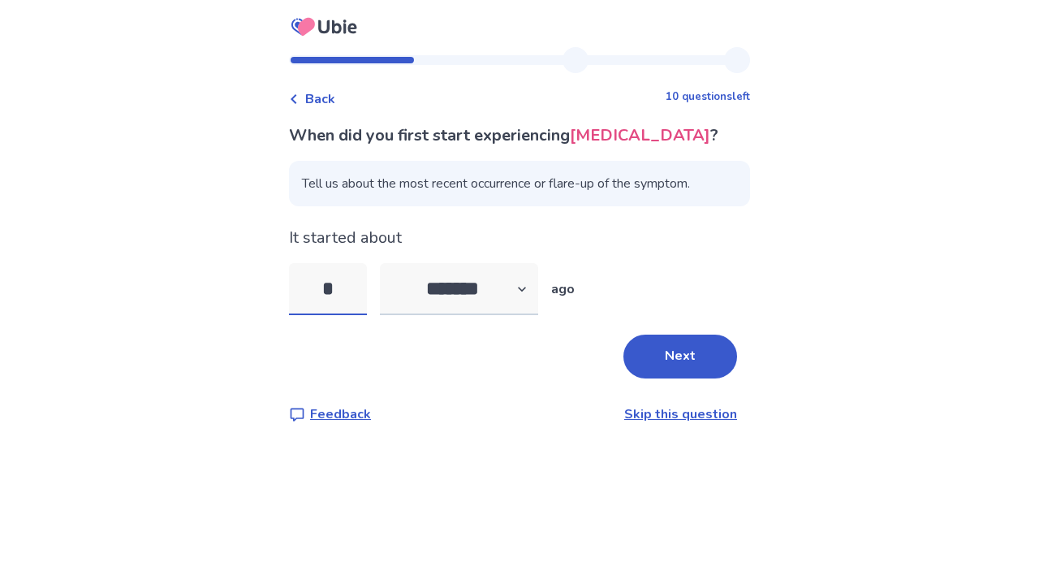
type input "*"
click at [667, 377] on button "Next" at bounding box center [680, 356] width 114 height 44
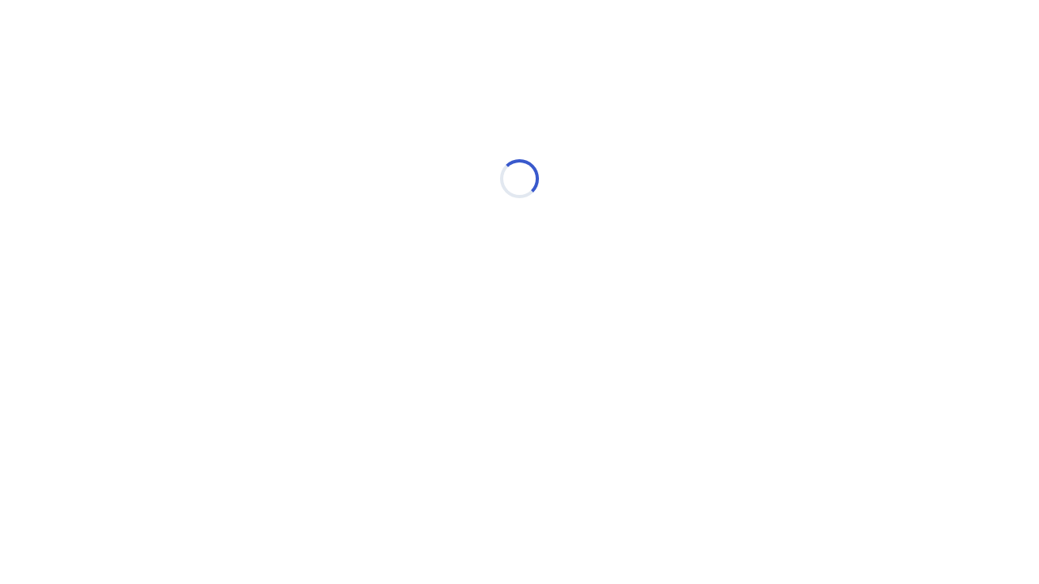
select select "*"
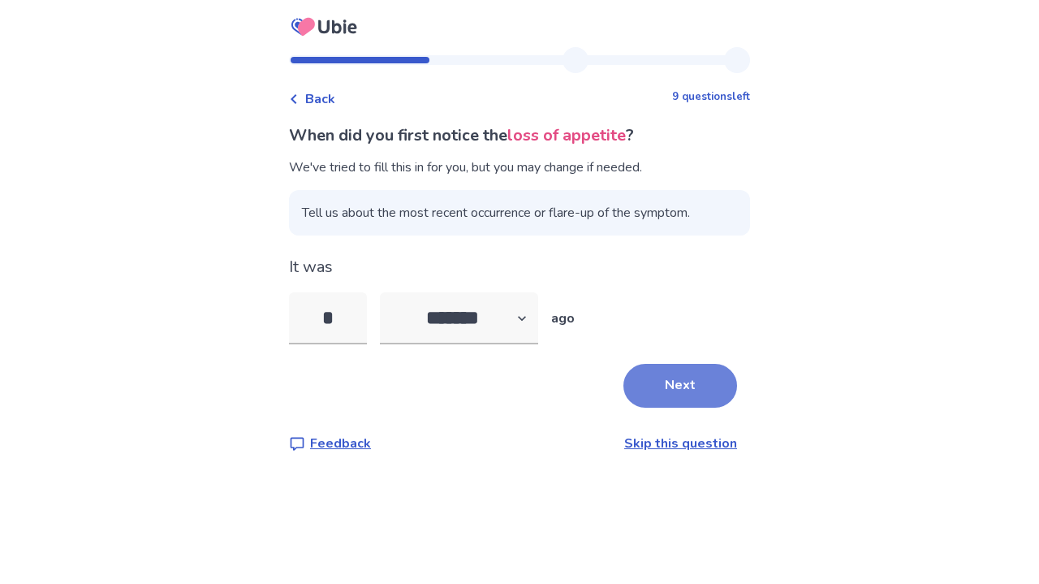
click at [647, 397] on button "Next" at bounding box center [680, 386] width 114 height 44
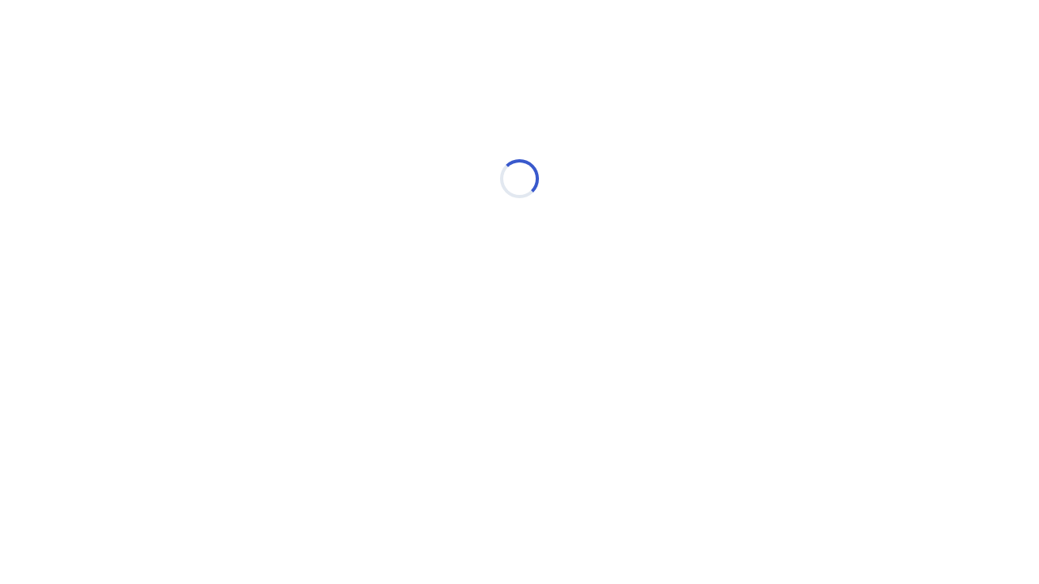
select select "*"
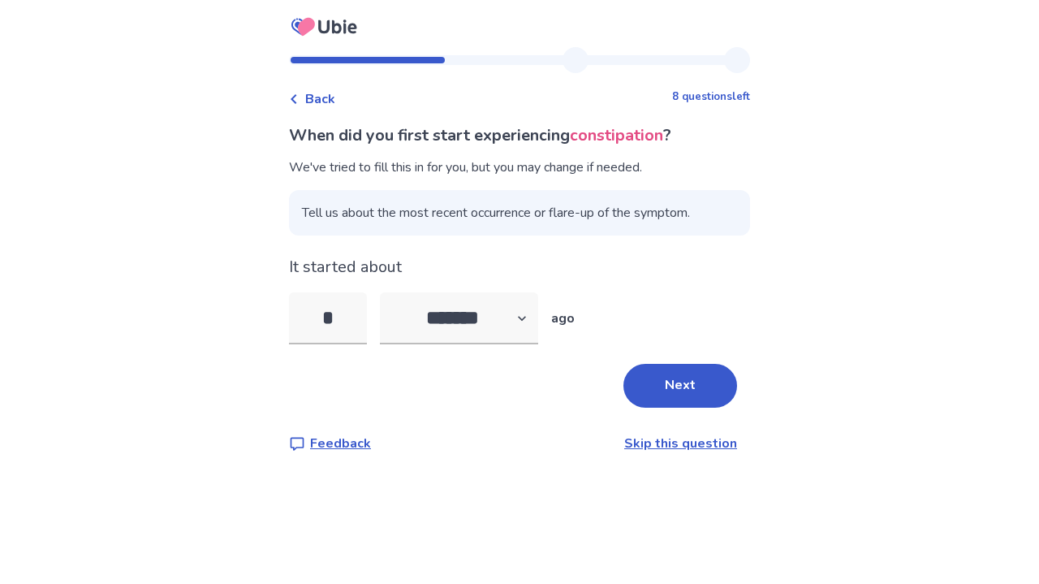
click at [647, 397] on button "Next" at bounding box center [680, 386] width 114 height 44
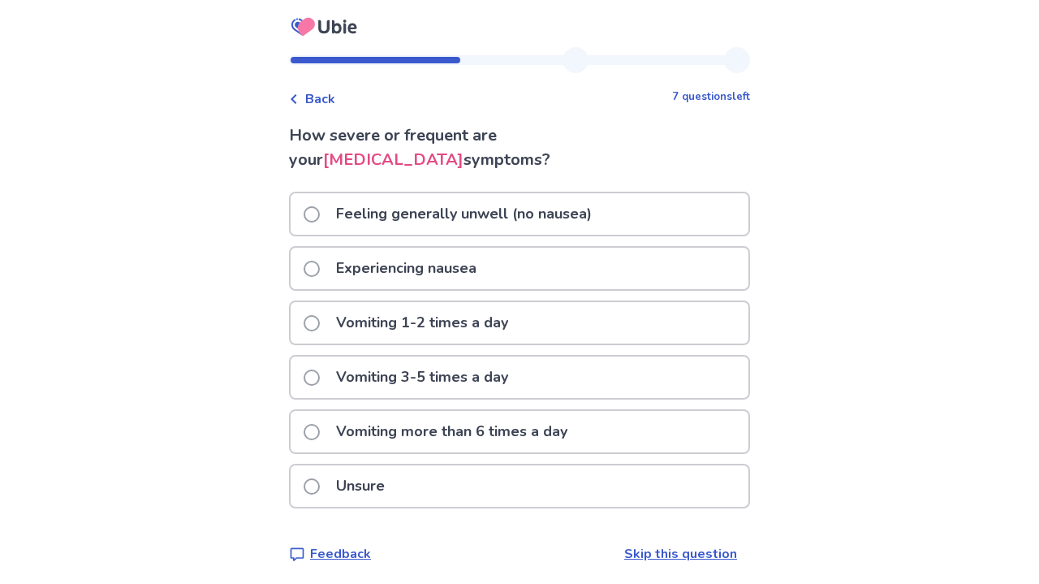
click at [486, 268] on p "Experiencing nausea" at bounding box center [406, 268] width 160 height 41
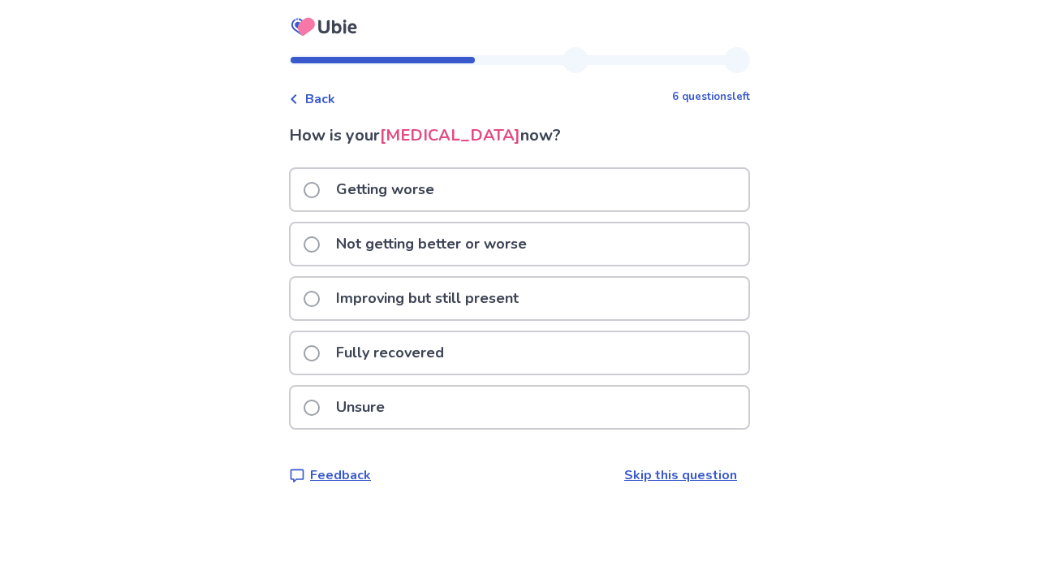
click at [400, 192] on p "Getting worse" at bounding box center [385, 189] width 118 height 41
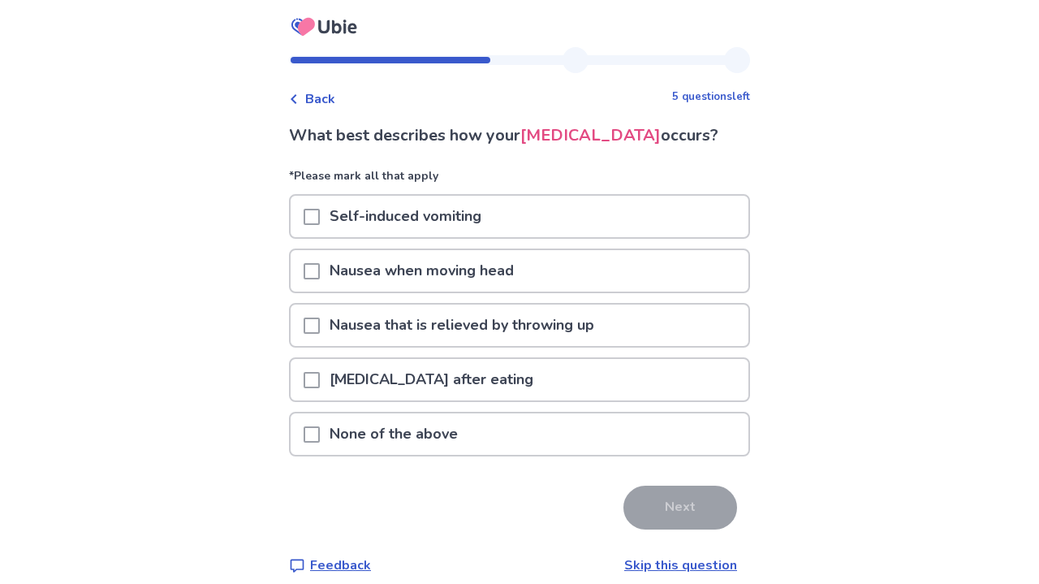
click at [320, 382] on span at bounding box center [312, 380] width 16 height 16
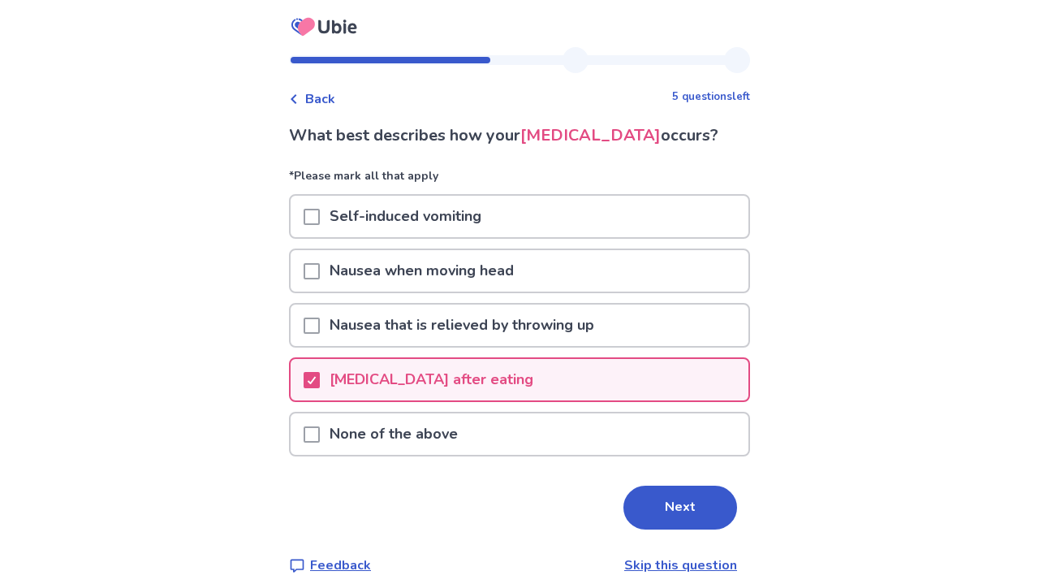
click at [317, 209] on span at bounding box center [312, 217] width 16 height 16
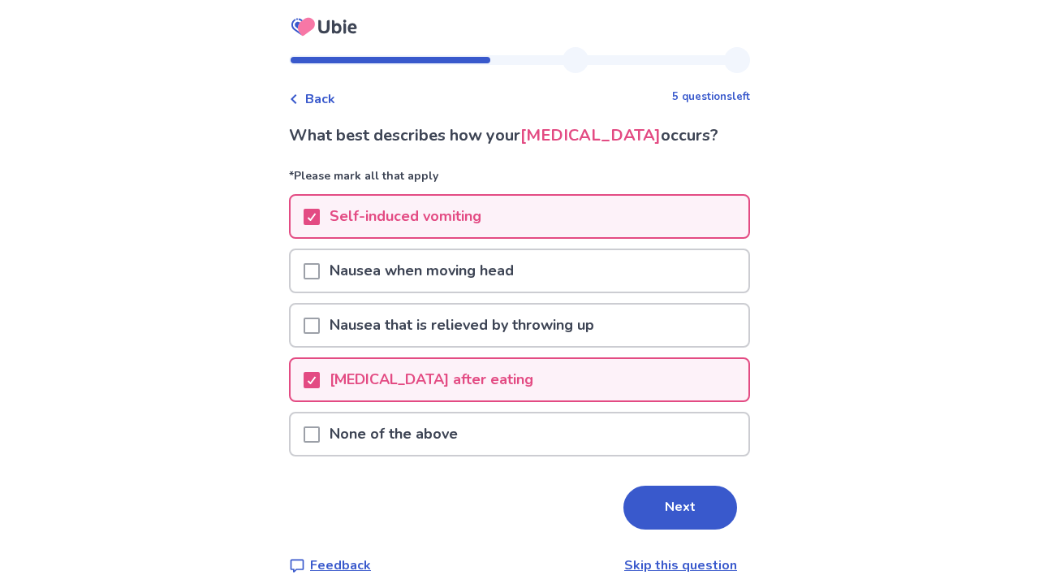
click at [320, 323] on span at bounding box center [312, 325] width 16 height 16
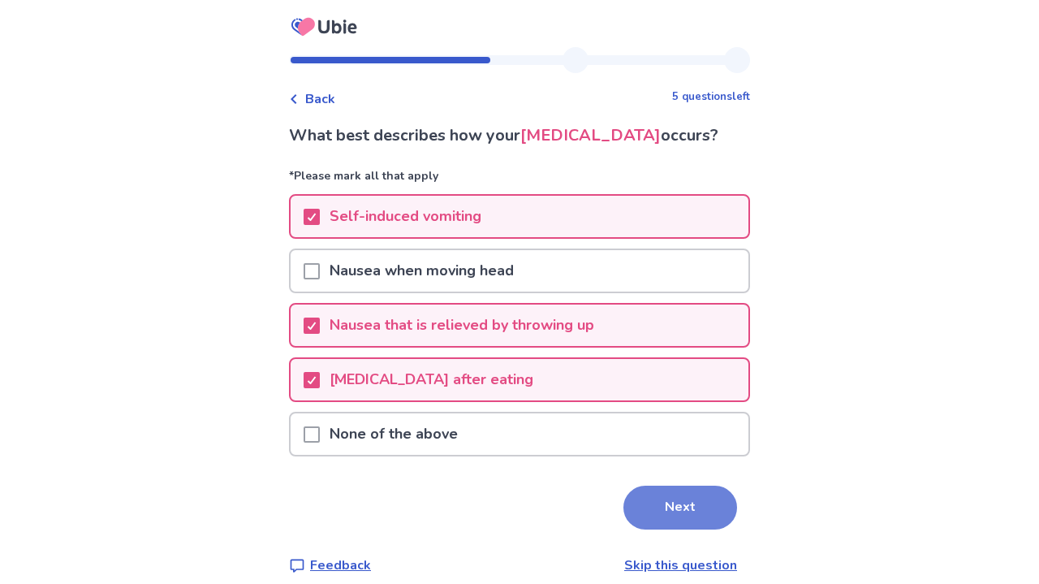
click at [652, 517] on button "Next" at bounding box center [680, 507] width 114 height 44
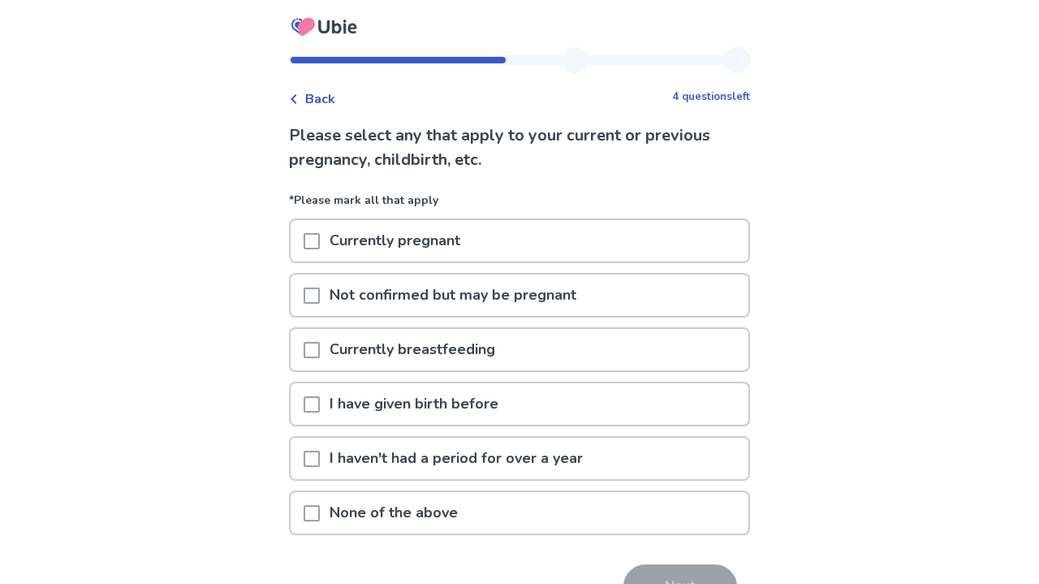
click at [319, 295] on span at bounding box center [312, 295] width 16 height 16
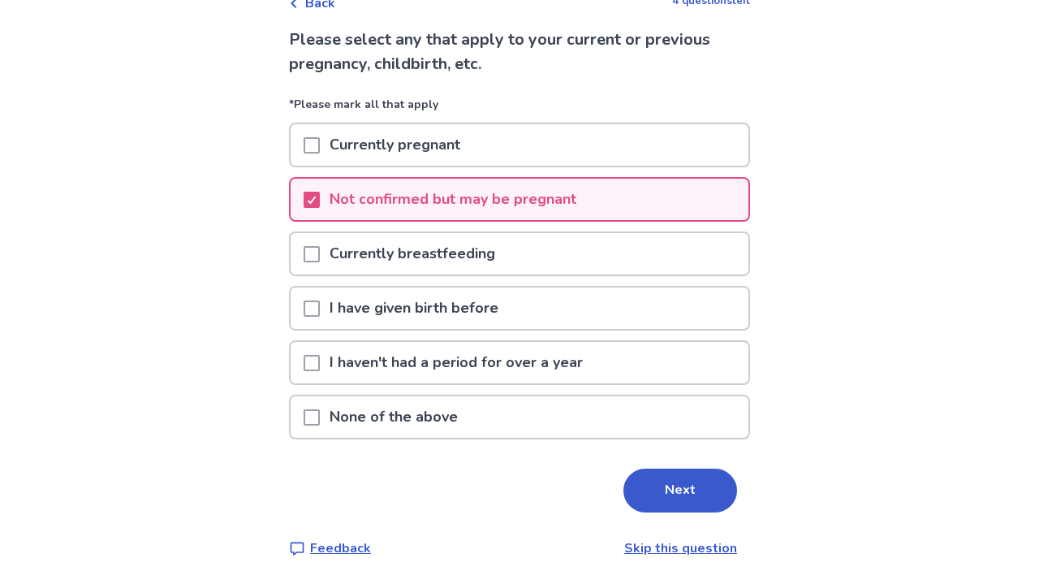
scroll to position [96, 0]
click at [643, 494] on button "Next" at bounding box center [680, 490] width 114 height 44
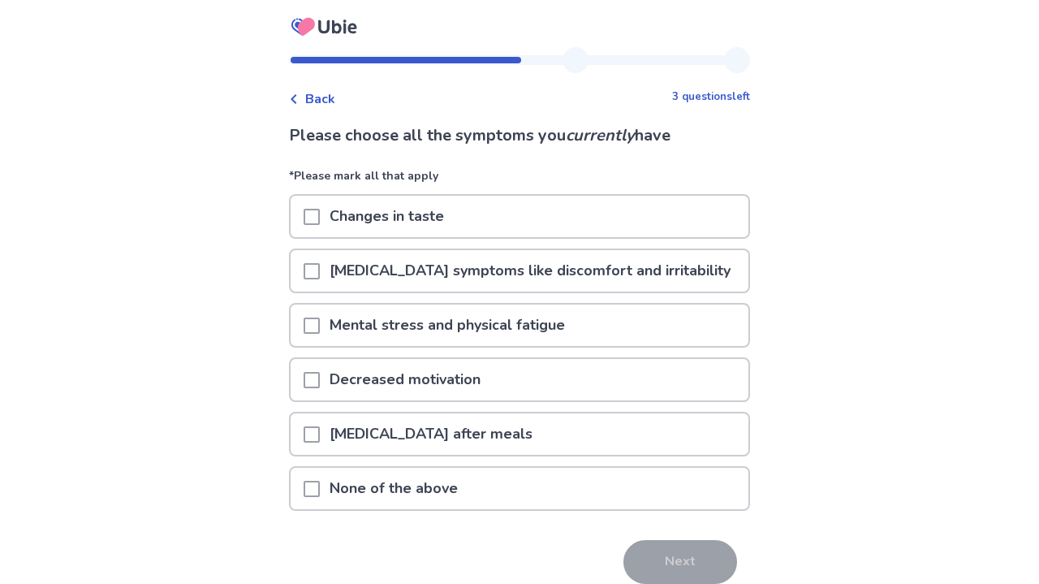
click at [348, 218] on p "Changes in taste" at bounding box center [387, 216] width 134 height 41
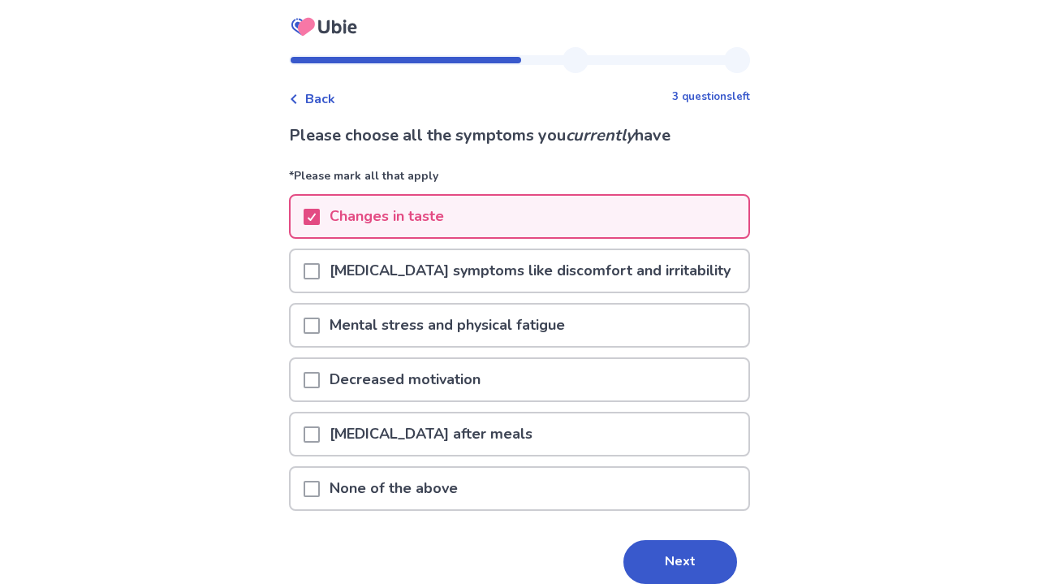
click at [320, 377] on span at bounding box center [312, 380] width 16 height 16
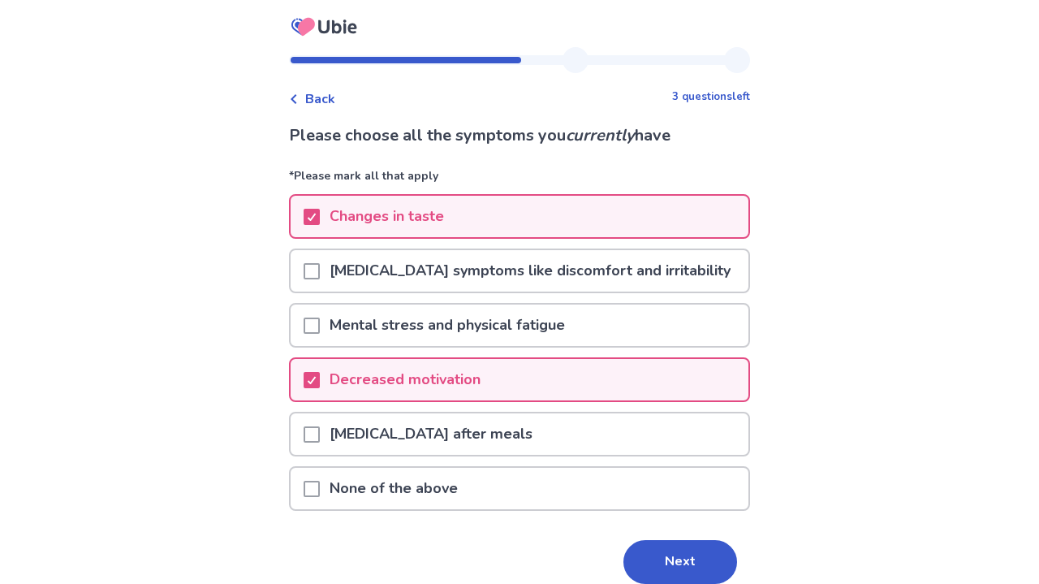
click at [320, 433] on span at bounding box center [312, 434] width 16 height 16
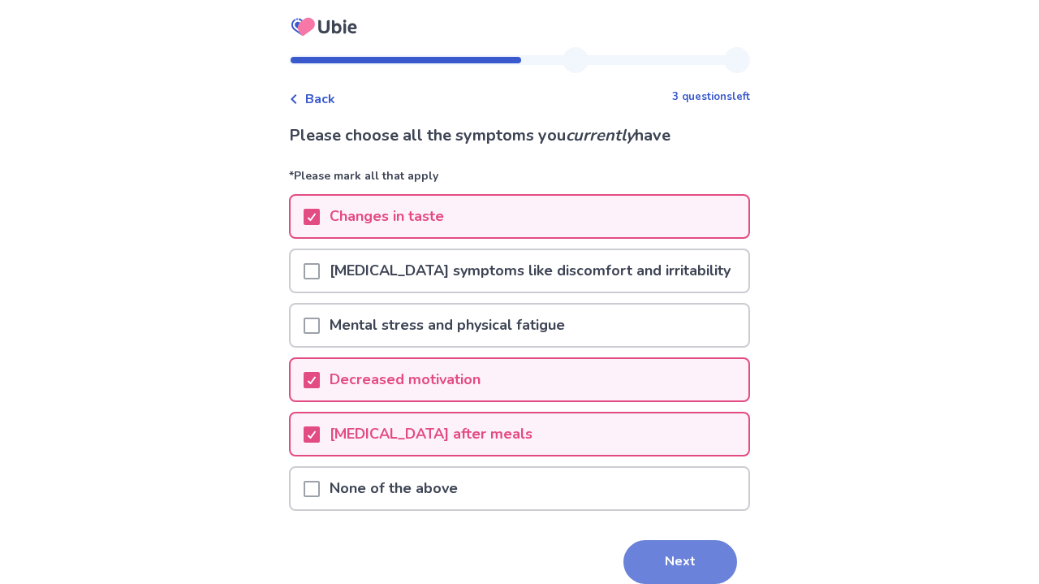
click at [653, 567] on button "Next" at bounding box center [680, 562] width 114 height 44
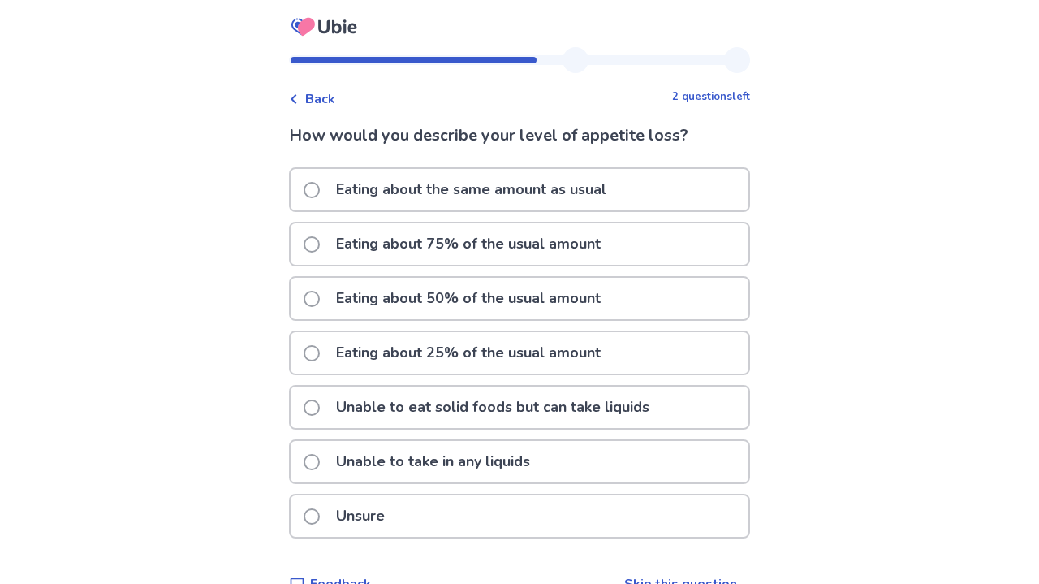
click at [319, 347] on span at bounding box center [312, 353] width 16 height 16
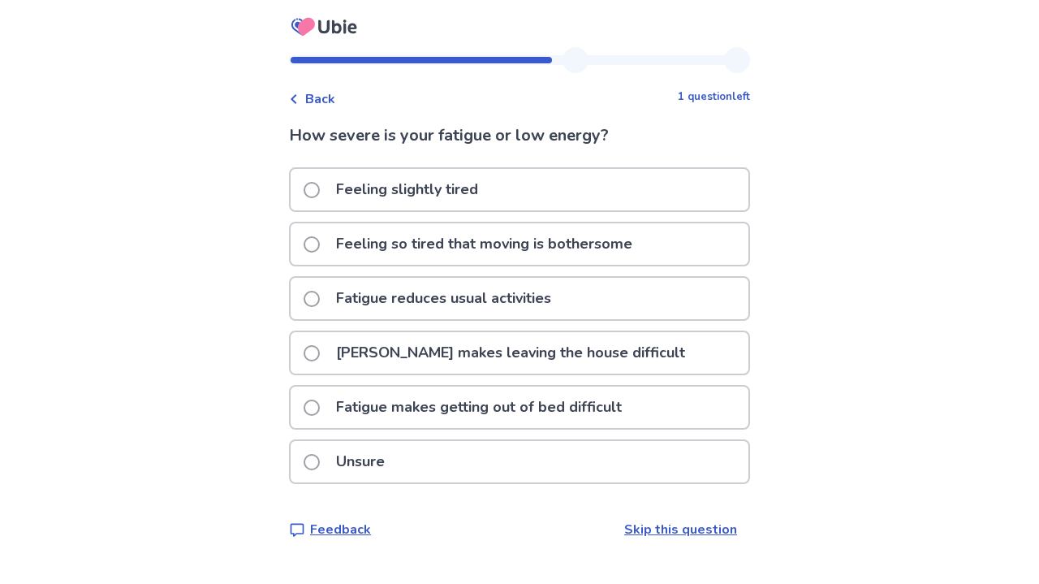
click at [320, 407] on span at bounding box center [312, 407] width 16 height 16
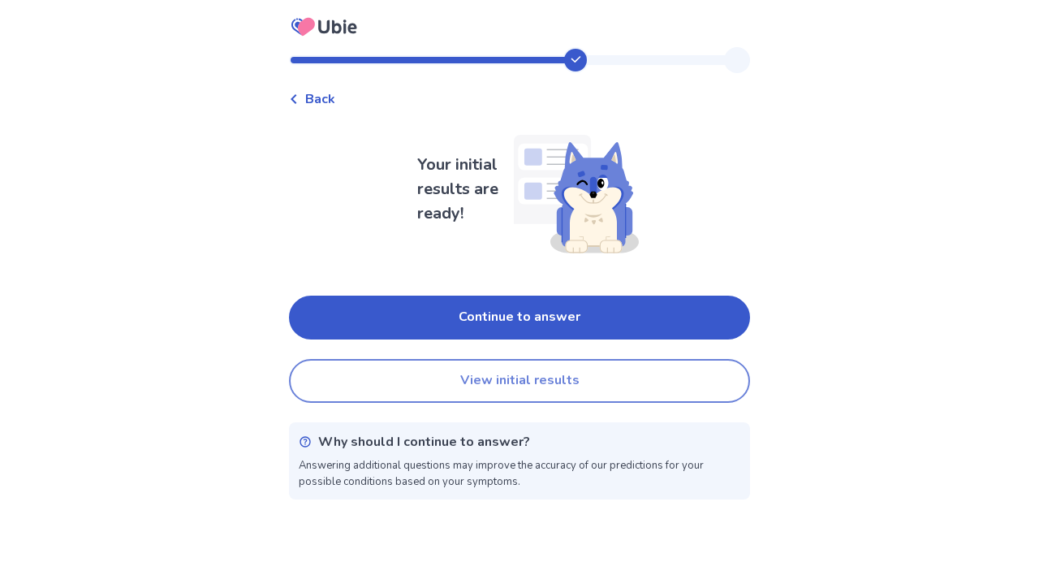
click at [451, 394] on button "View initial results" at bounding box center [519, 381] width 461 height 44
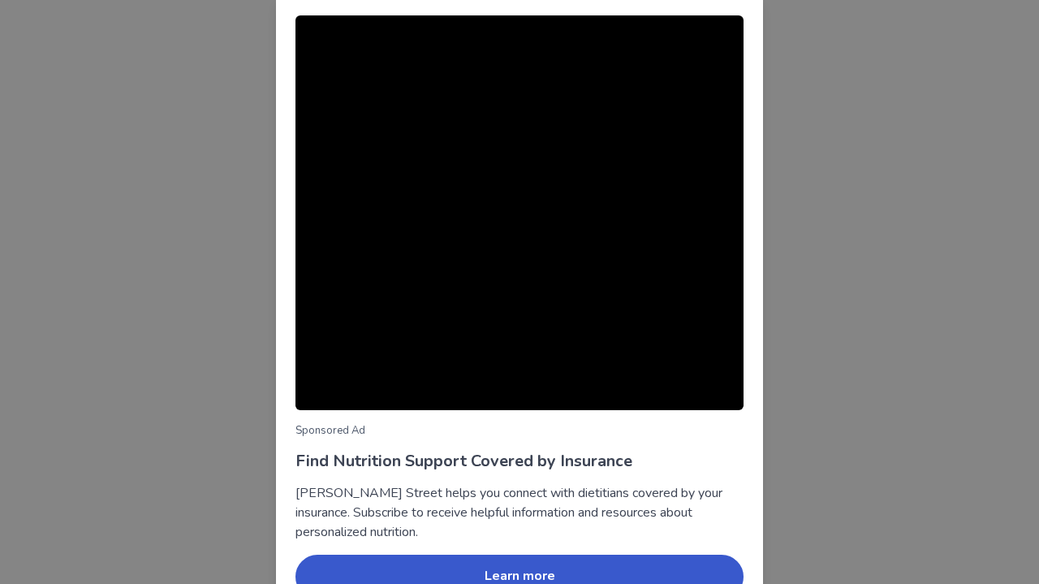
scroll to position [91, 0]
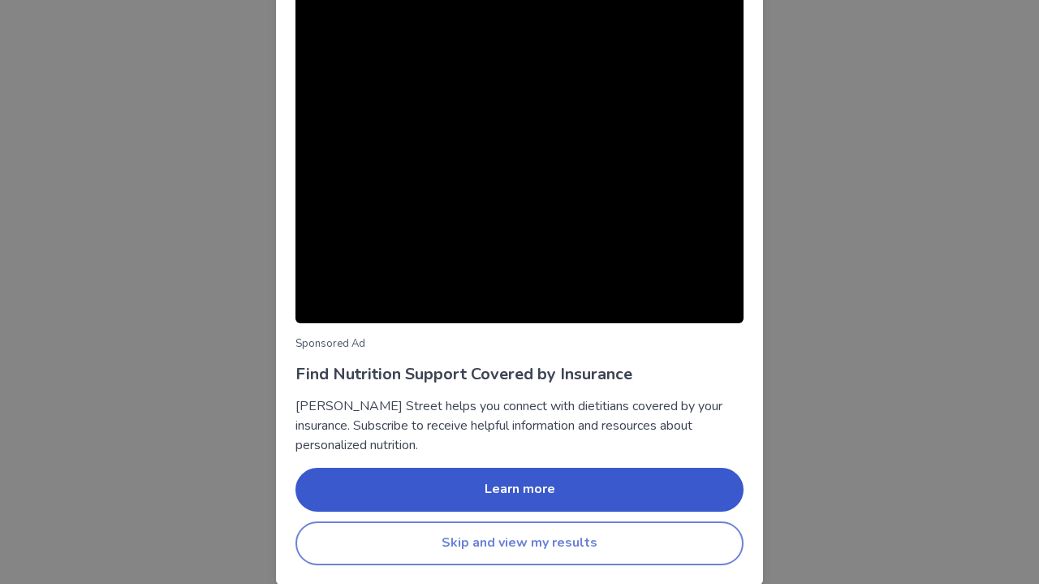
click at [439, 559] on button "Skip and view my results" at bounding box center [519, 543] width 448 height 44
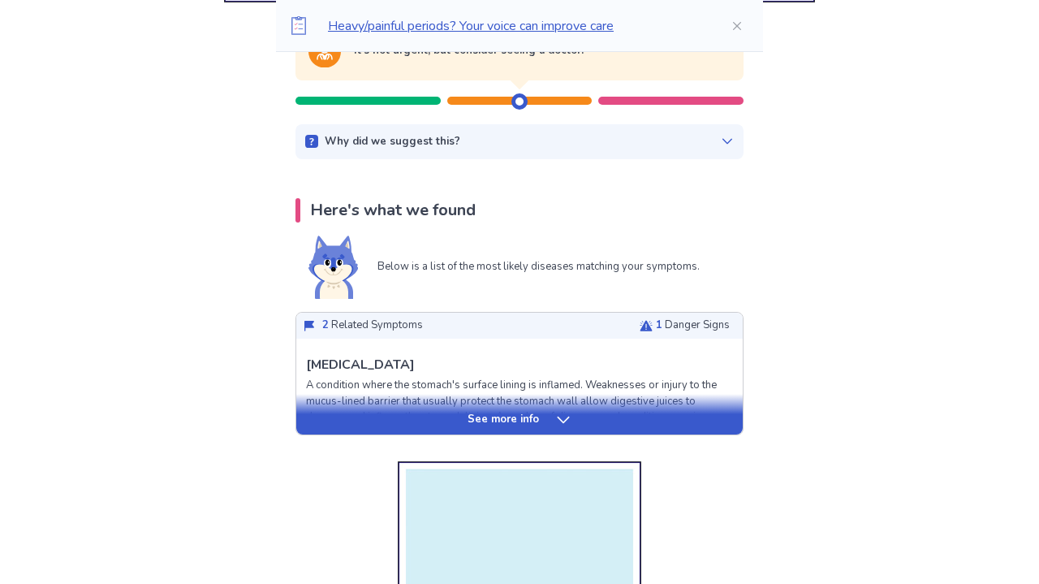
scroll to position [295, 0]
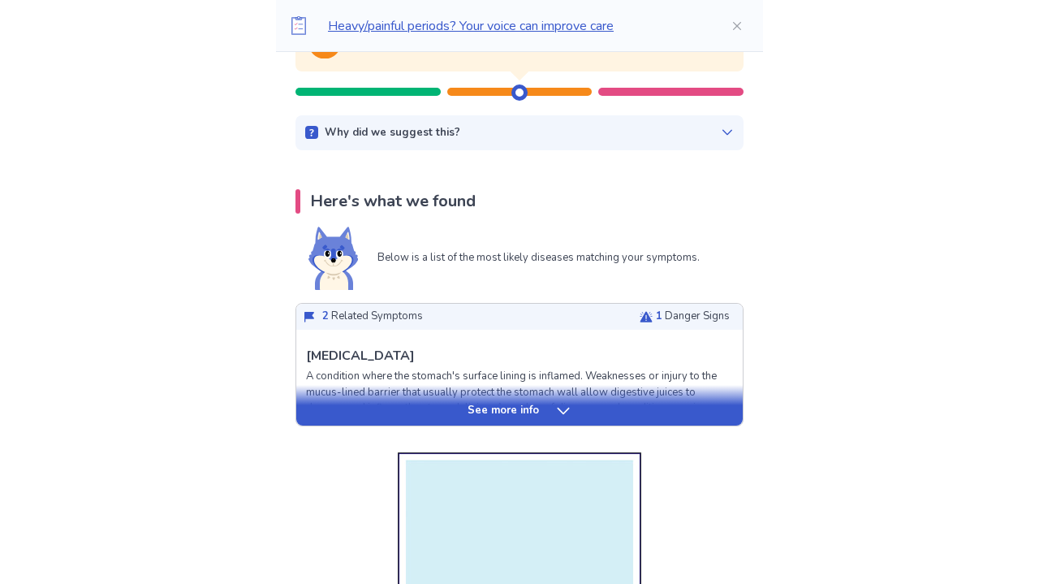
click at [497, 409] on p "See more info" at bounding box center [503, 411] width 71 height 16
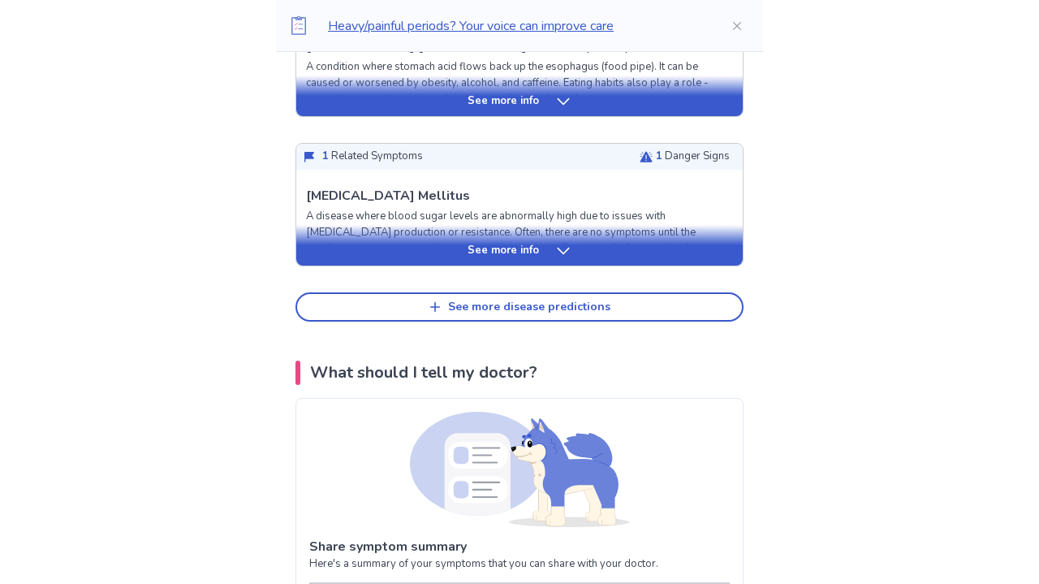
scroll to position [2666, 0]
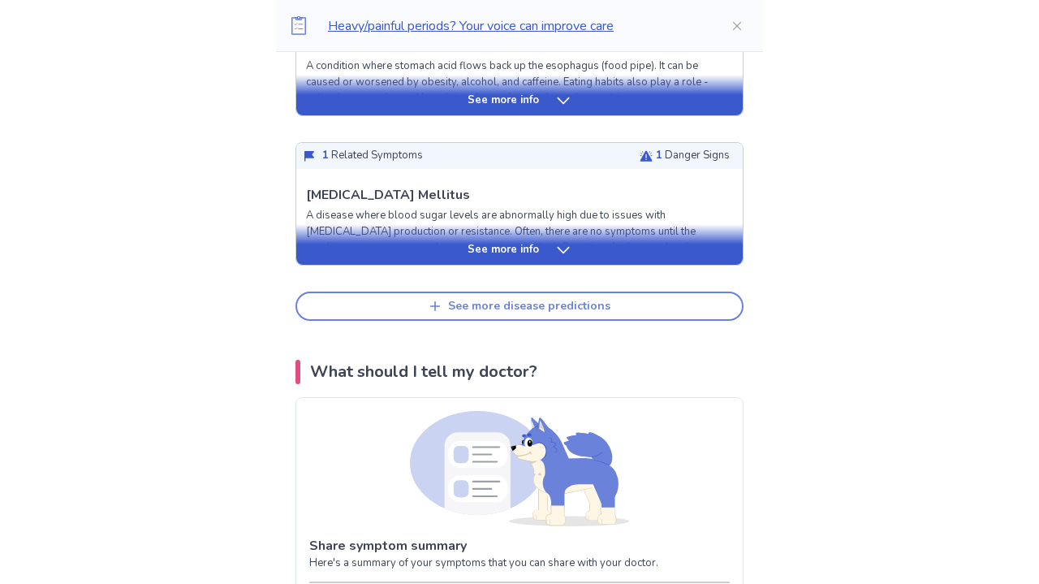
click at [438, 300] on icon "button" at bounding box center [435, 306] width 13 height 13
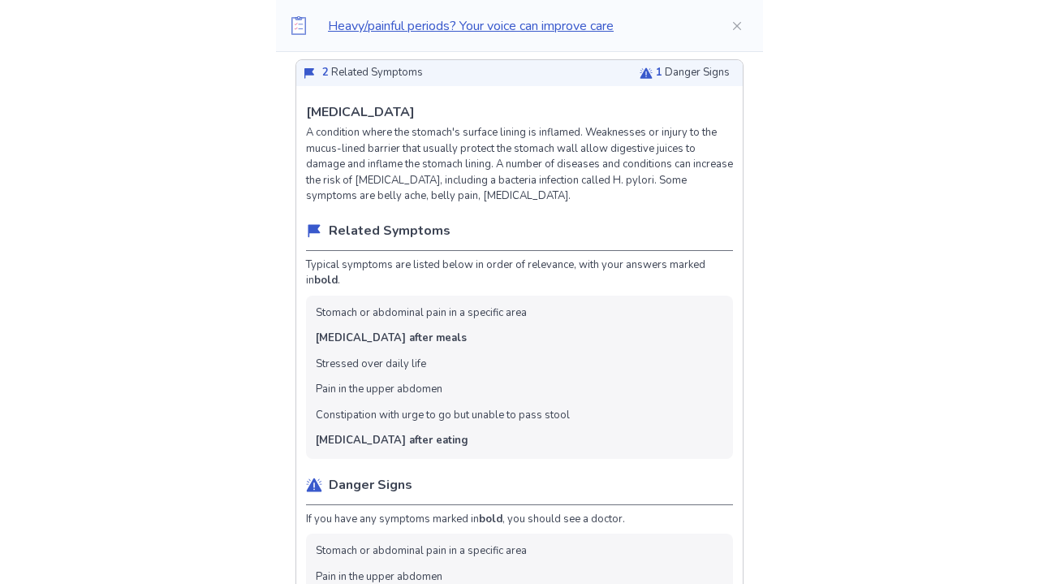
scroll to position [541, 0]
